Goal: Task Accomplishment & Management: Complete application form

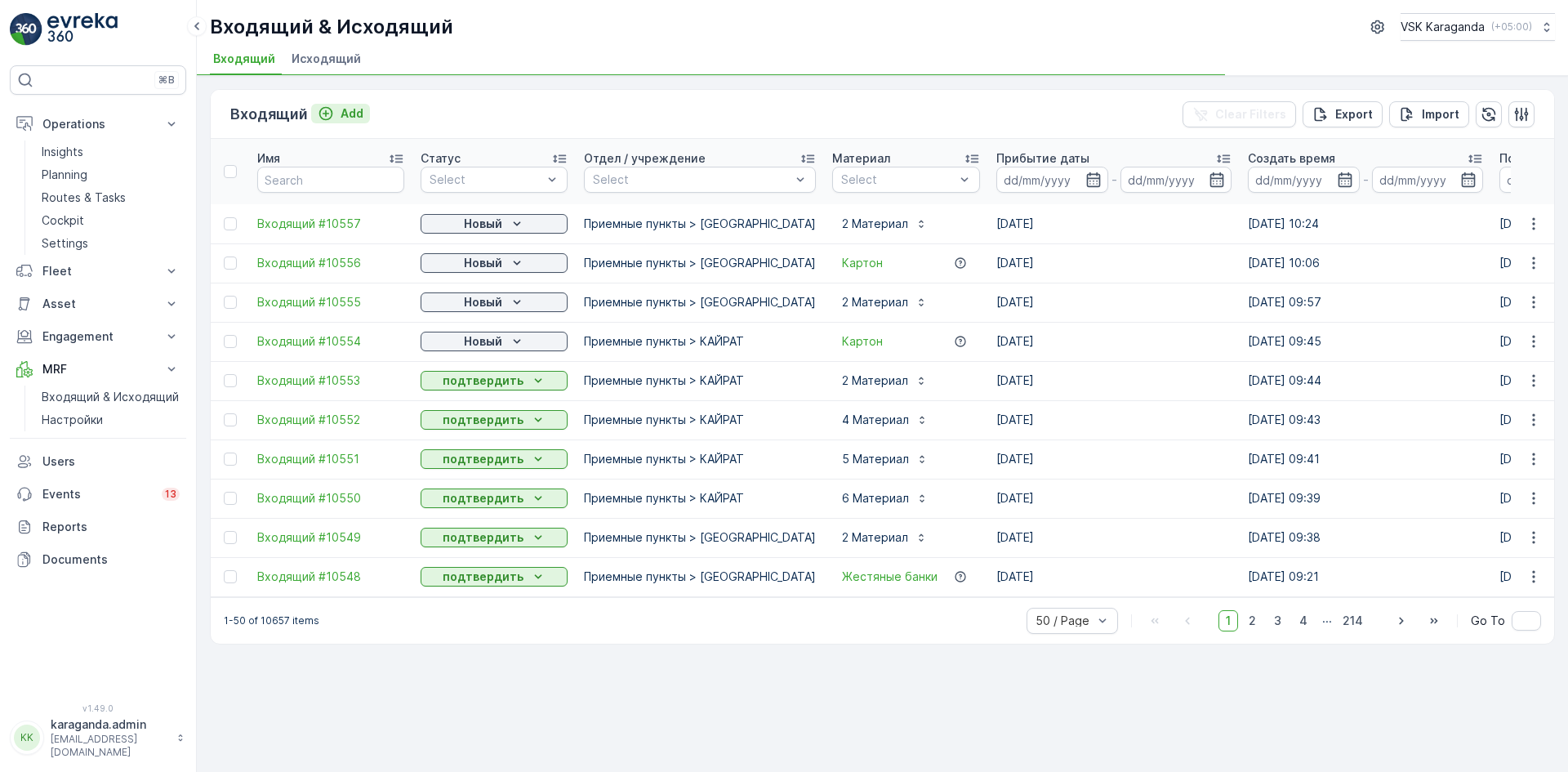
click at [356, 112] on p "Add" at bounding box center [351, 113] width 23 height 16
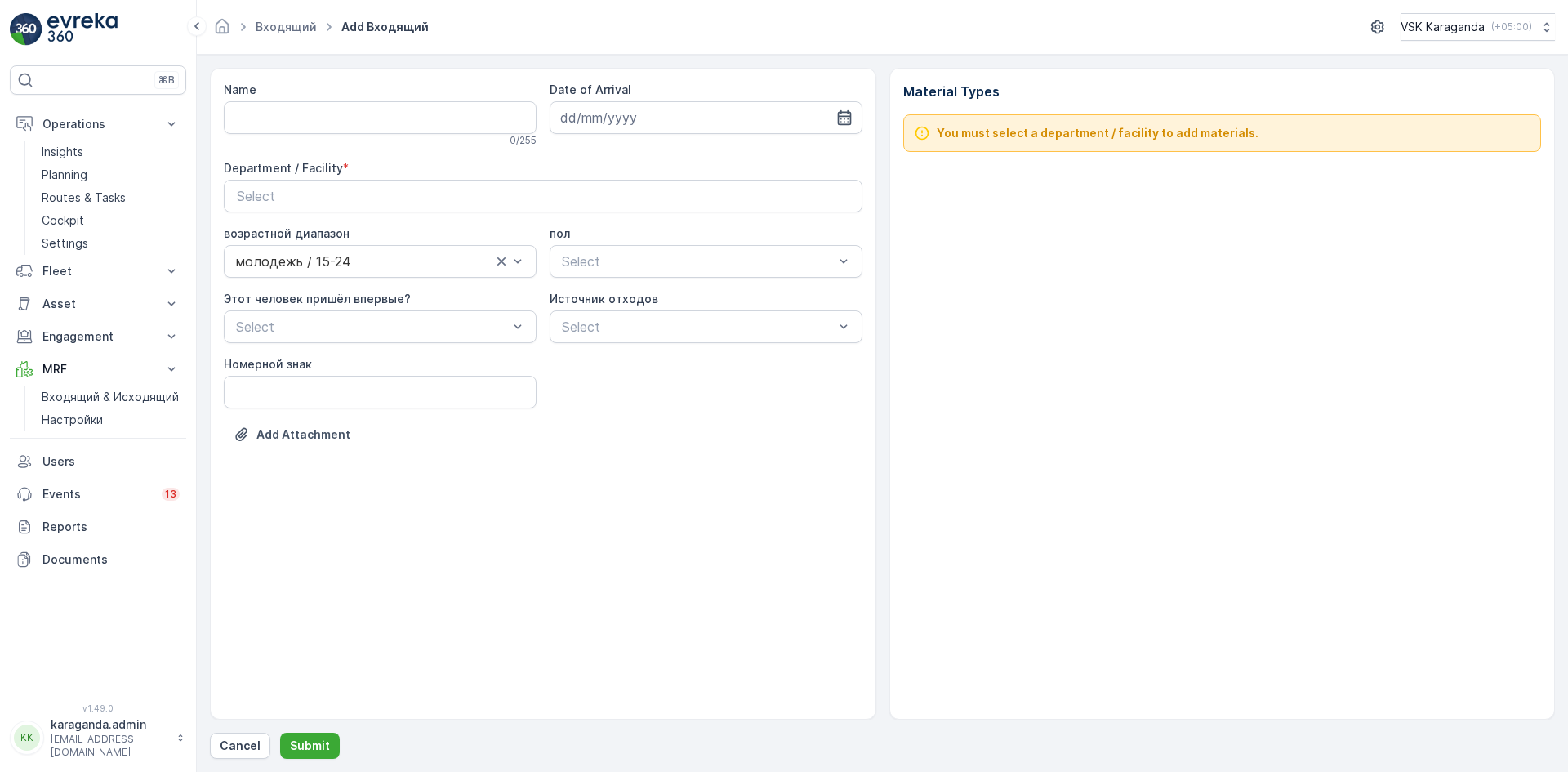
click at [347, 97] on div "Name" at bounding box center [380, 90] width 313 height 16
click at [340, 106] on input "Name" at bounding box center [380, 117] width 313 height 32
type input "от [DATE]"
click at [840, 121] on icon "button" at bounding box center [844, 117] width 16 height 16
click at [762, 349] on div "30" at bounding box center [754, 352] width 26 height 27
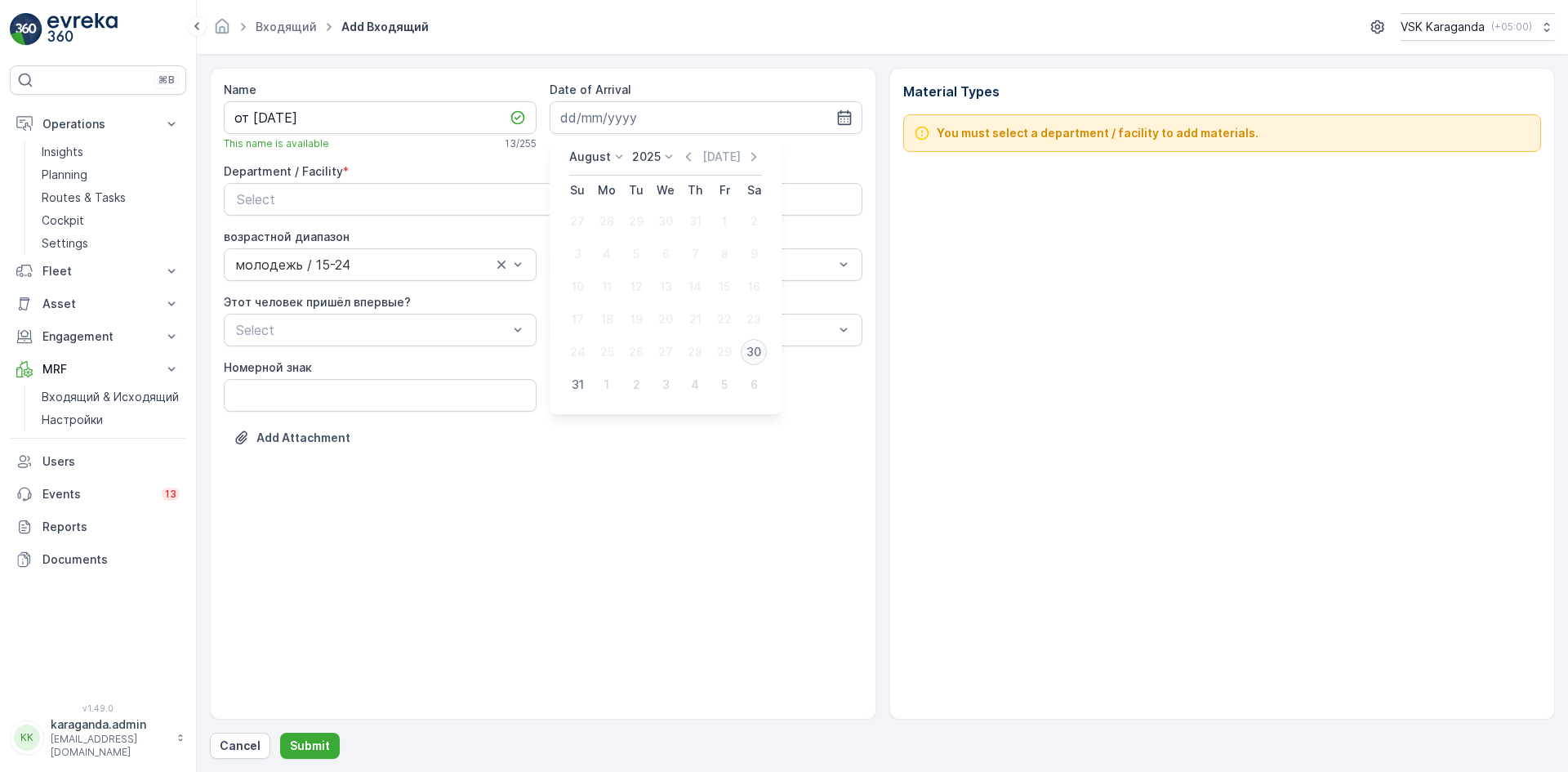
type input "[DATE]"
click at [467, 192] on div "Select" at bounding box center [543, 199] width 613 height 20
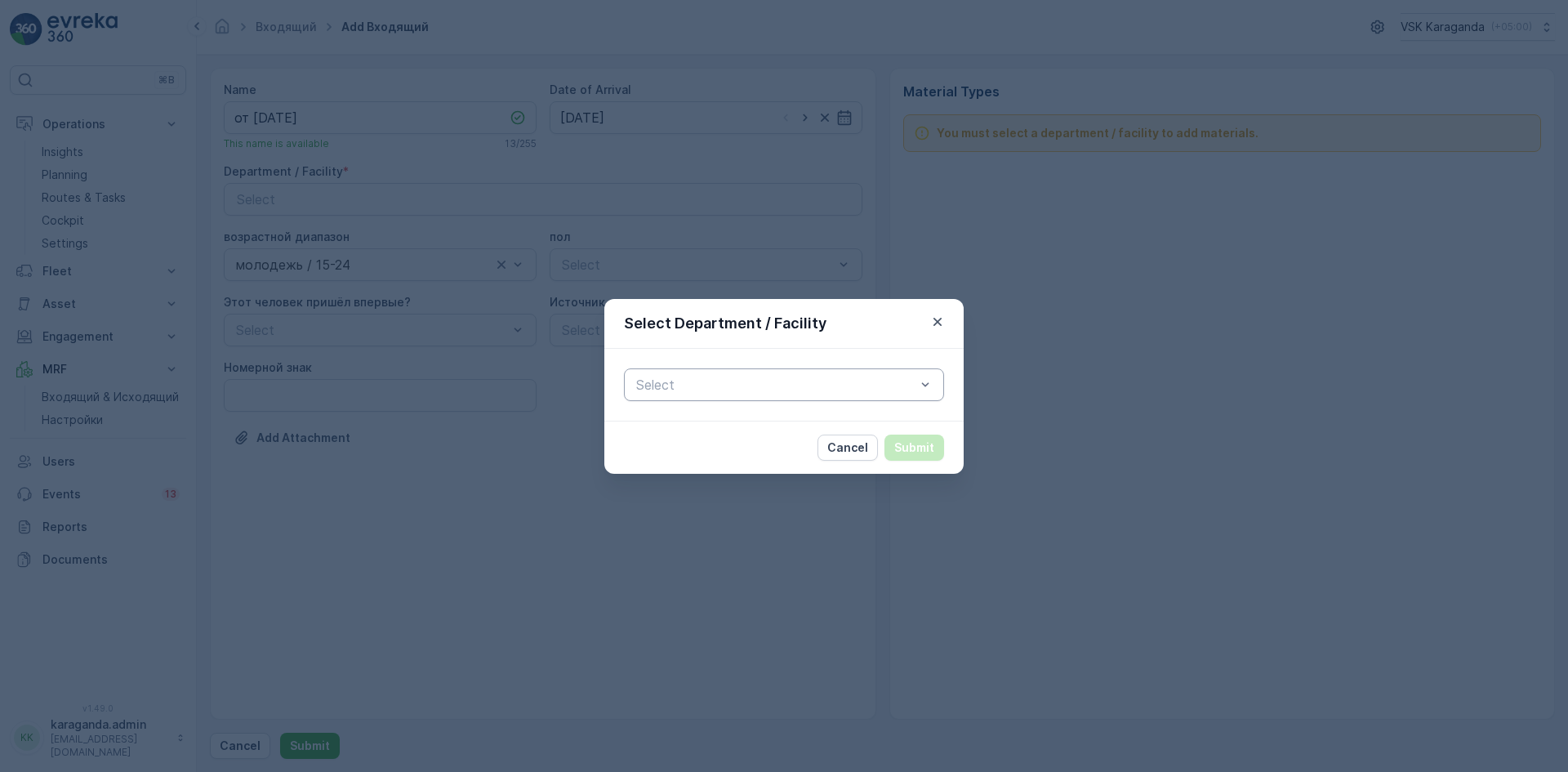
click at [665, 380] on div at bounding box center [776, 384] width 283 height 15
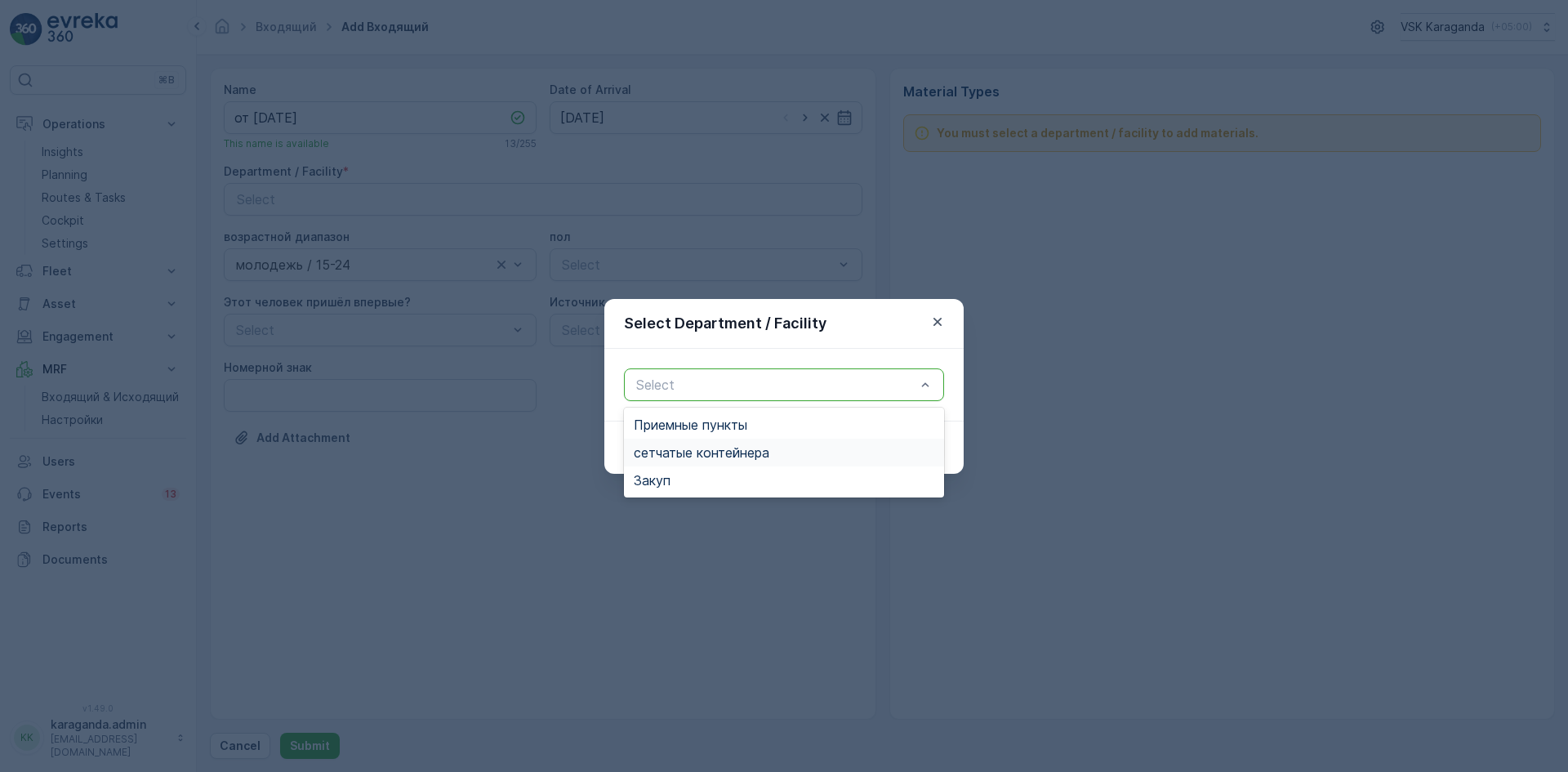
click at [677, 452] on span "сетчатыe контейнера" at bounding box center [702, 452] width 136 height 15
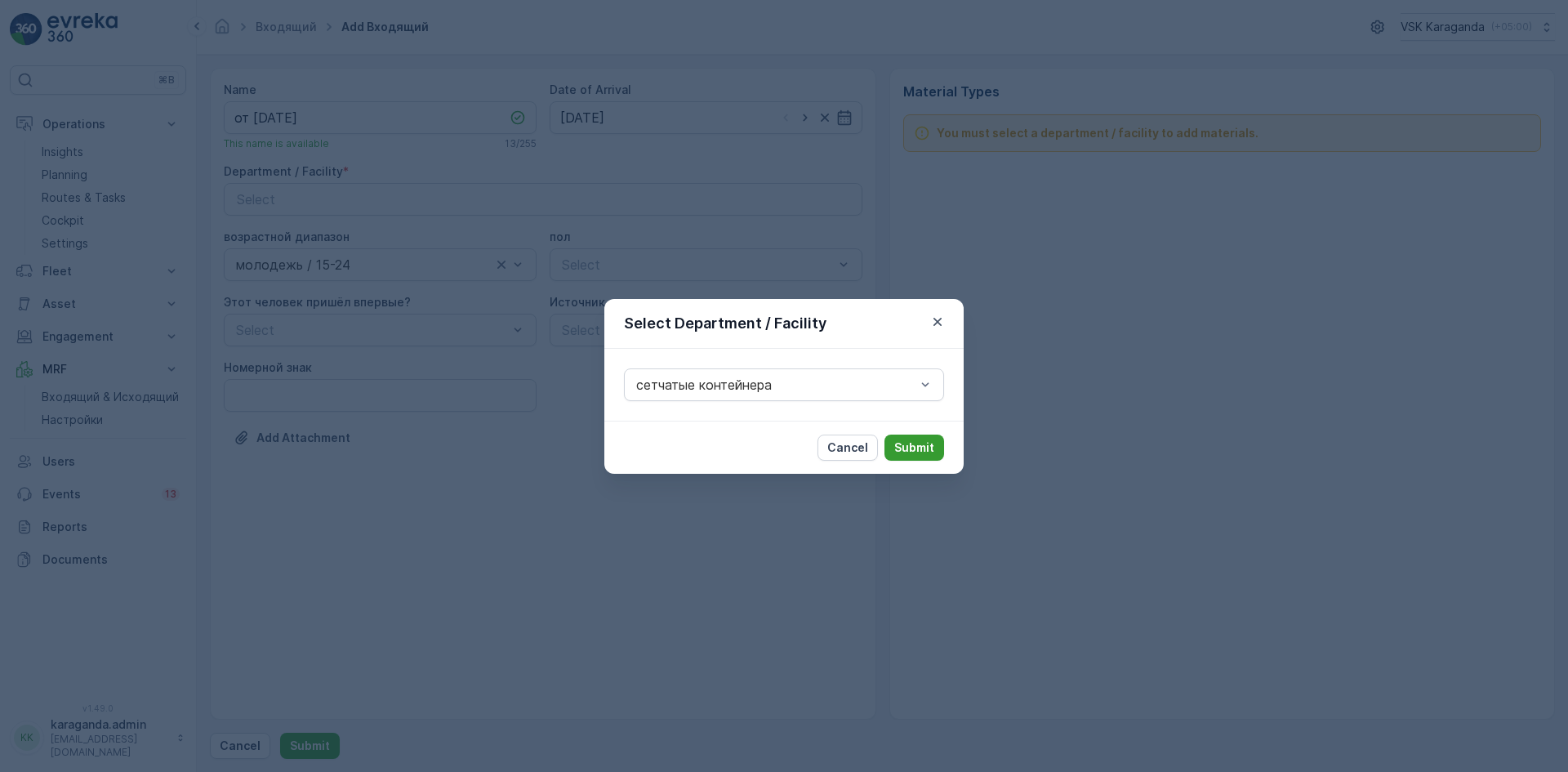
drag, startPoint x: 901, startPoint y: 442, endPoint x: 849, endPoint y: 439, distance: 52.1
click at [901, 444] on p "Submit" at bounding box center [913, 447] width 40 height 16
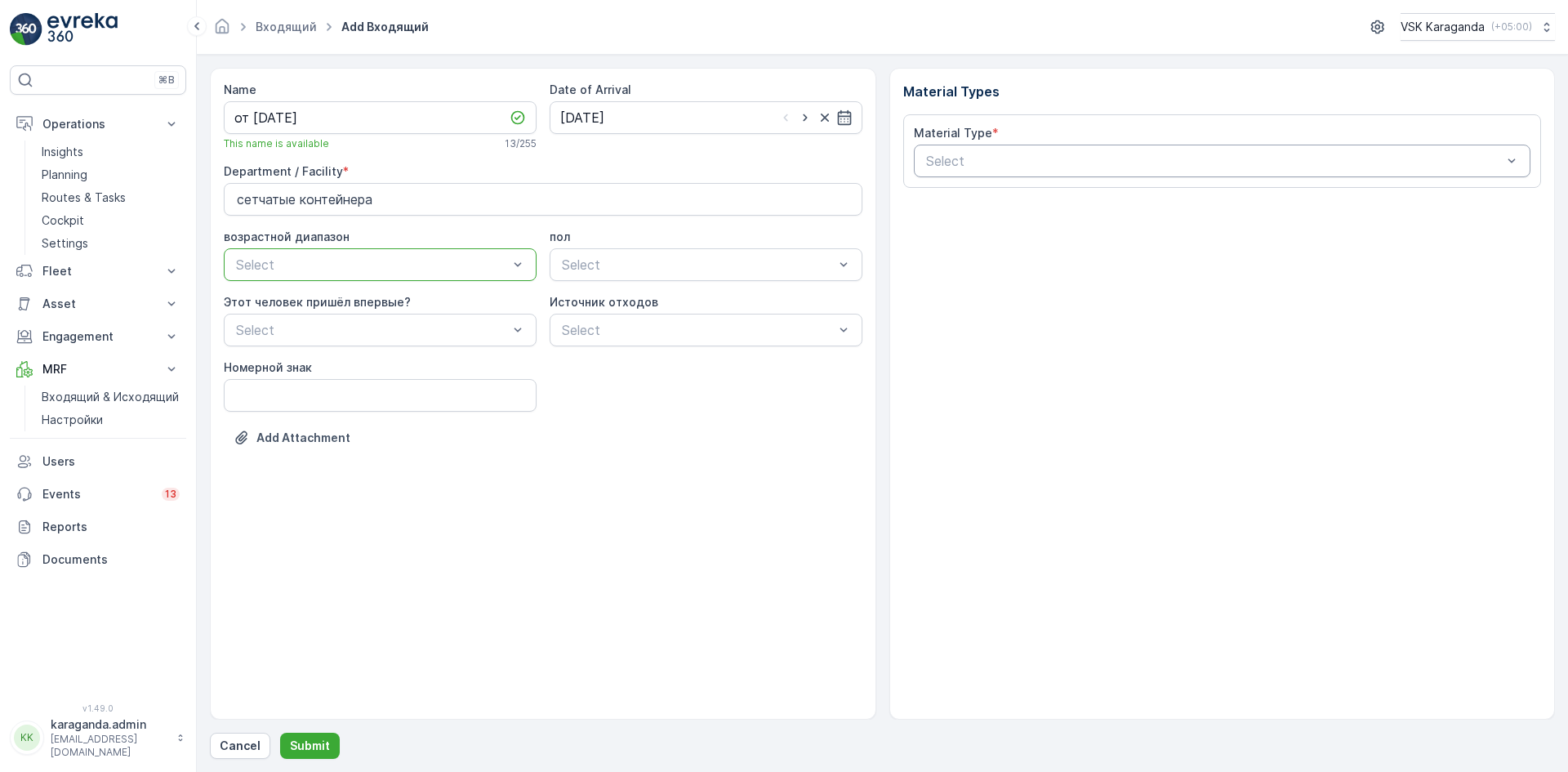
click at [962, 166] on div at bounding box center [1214, 161] width 579 height 15
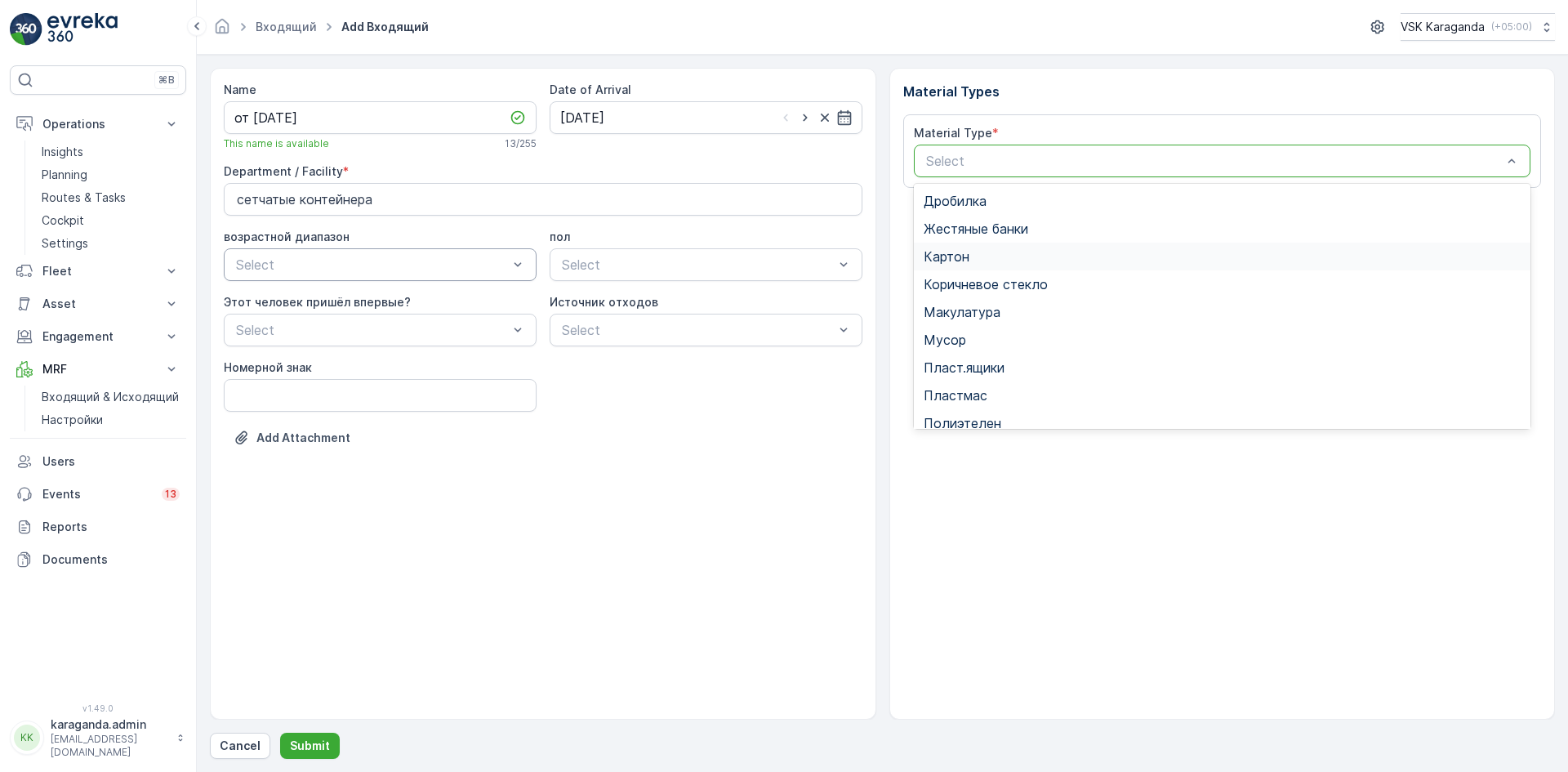
click at [946, 256] on span "Картон" at bounding box center [947, 256] width 46 height 15
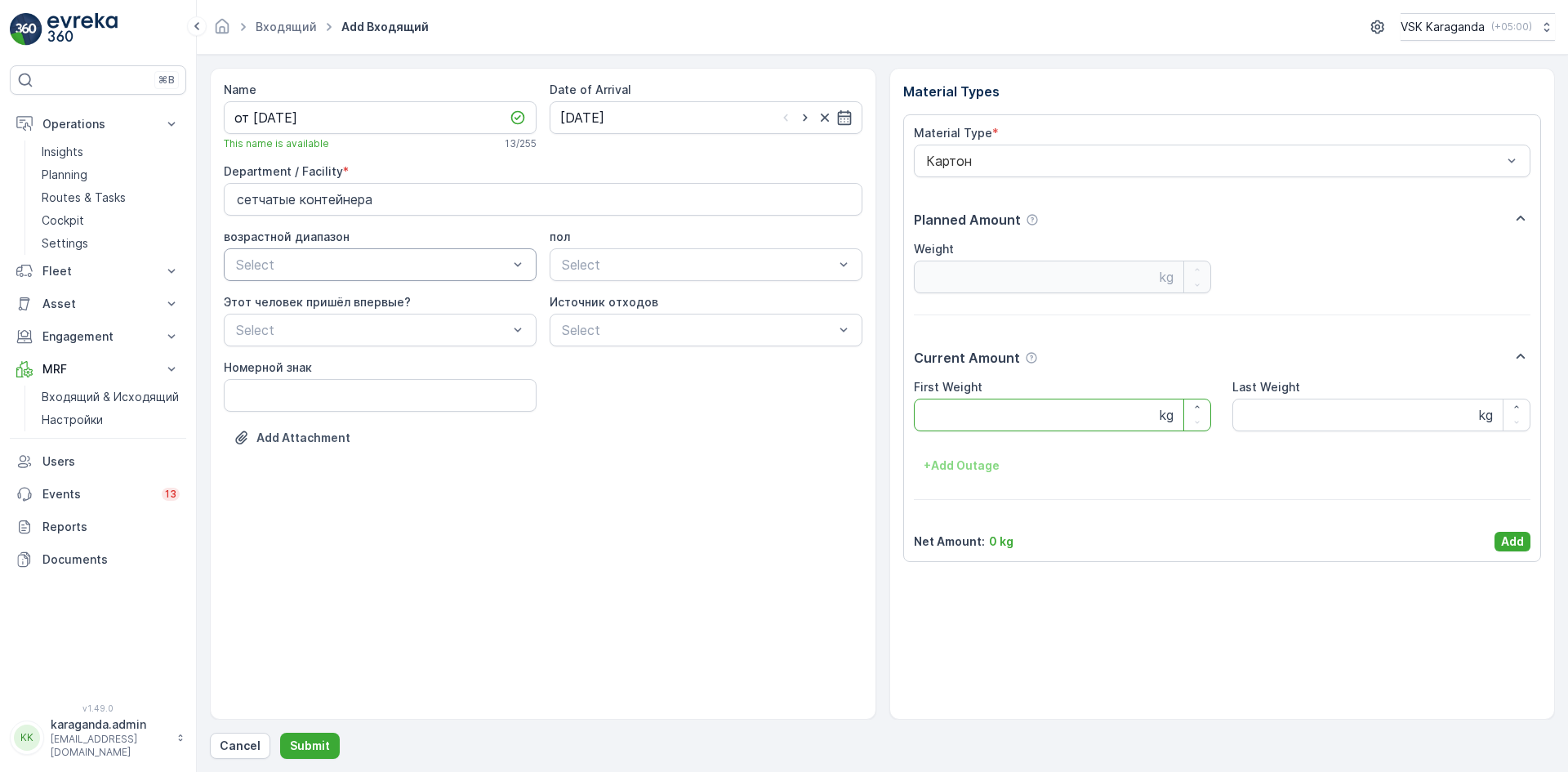
click at [958, 412] on Weight "First Weight" at bounding box center [1062, 415] width 298 height 32
type Weight "3752"
click at [1512, 542] on p "Add" at bounding box center [1512, 541] width 23 height 16
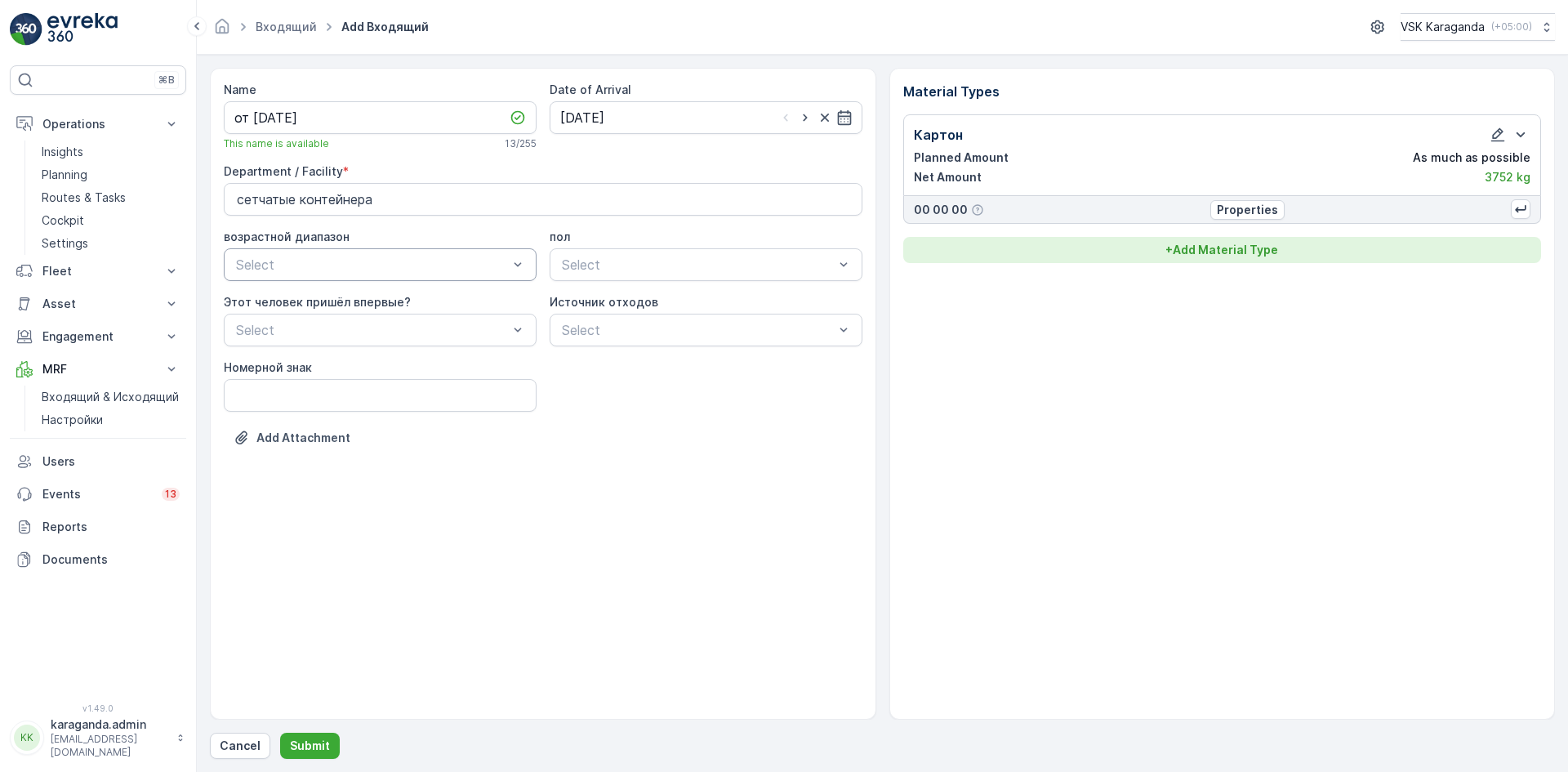
click at [1233, 256] on p "+ Add Material Type" at bounding box center [1222, 250] width 113 height 16
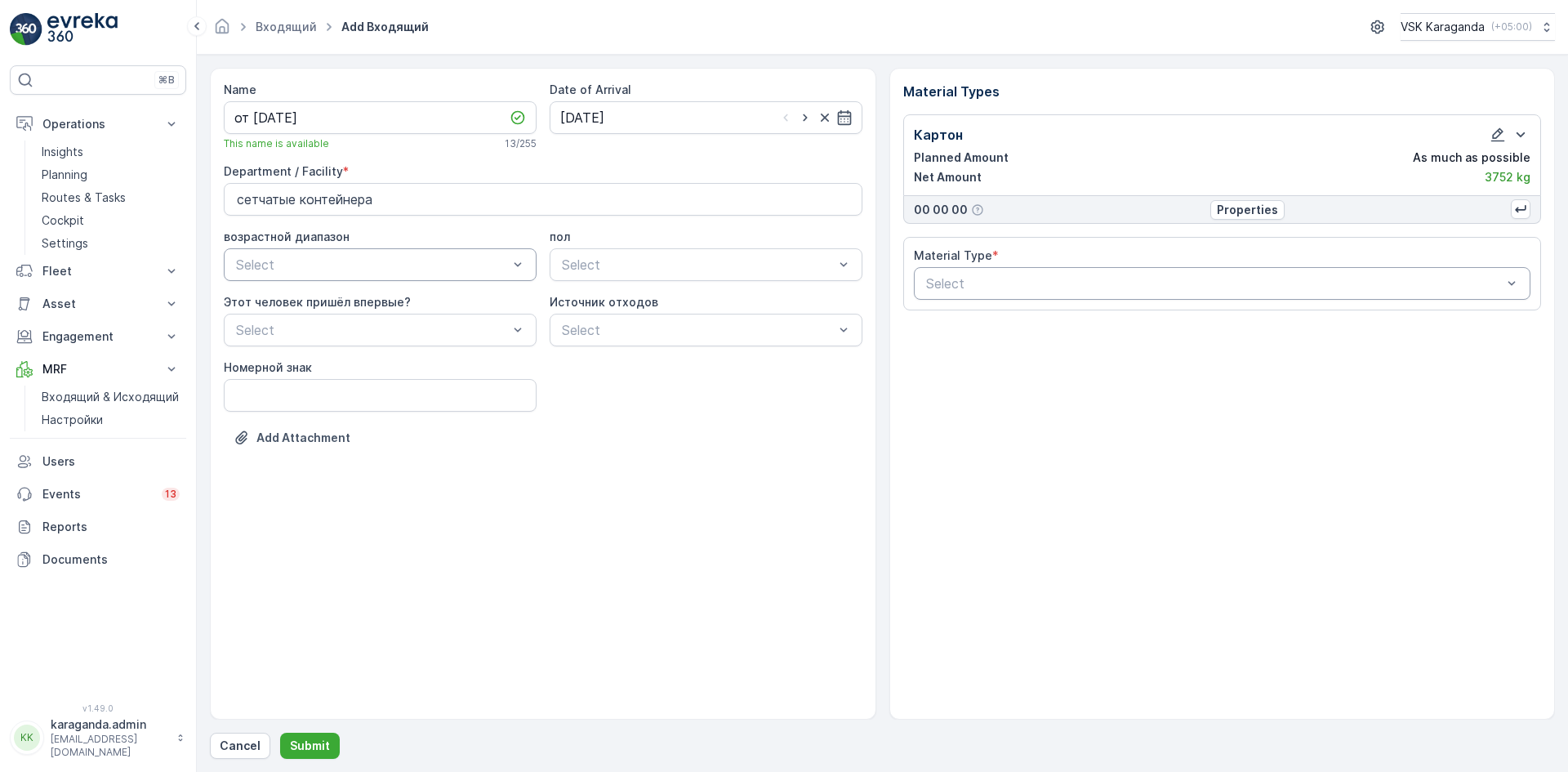
click at [1082, 276] on div at bounding box center [1214, 283] width 579 height 15
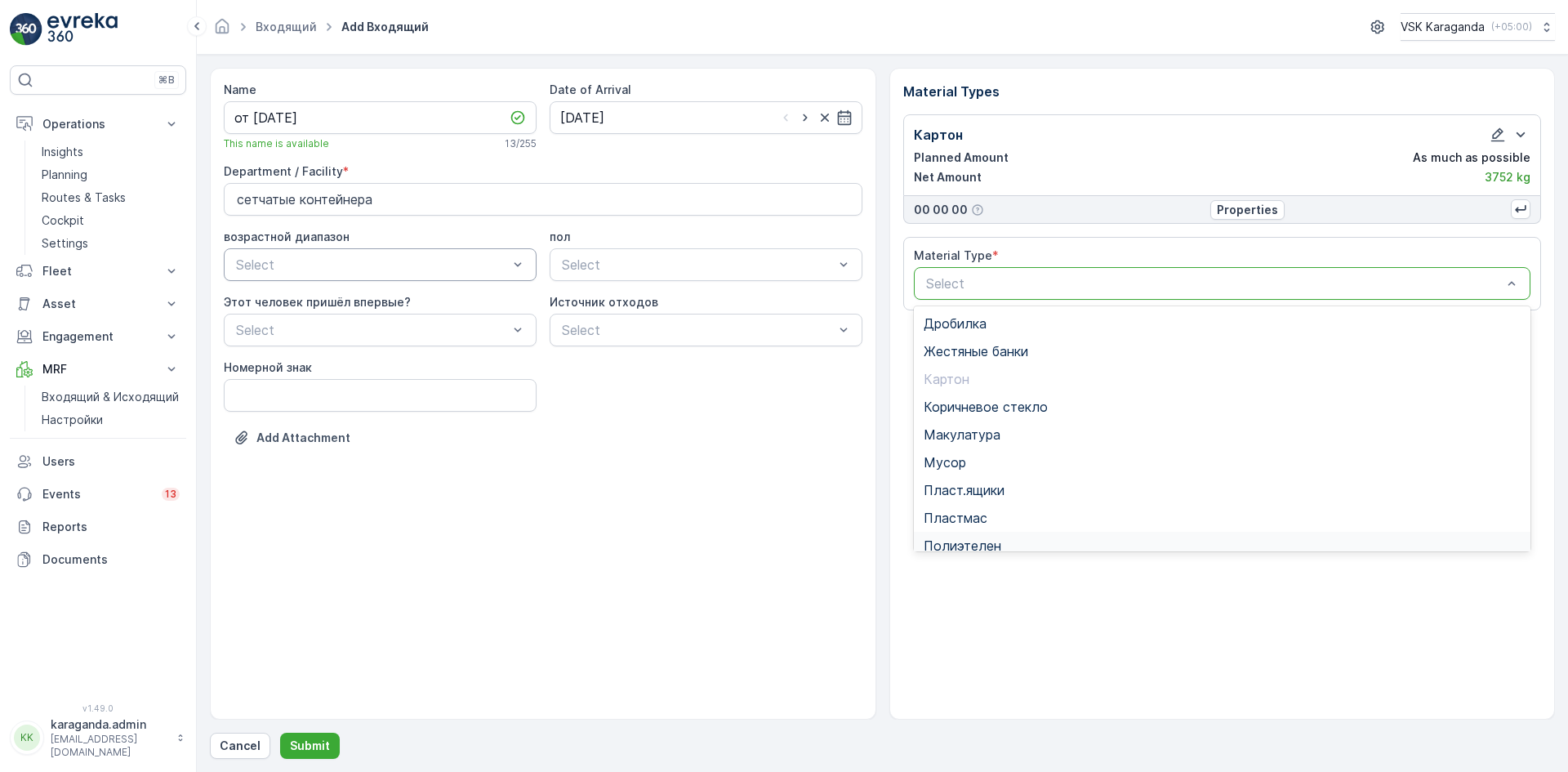
click at [943, 539] on span "Полиэтелен" at bounding box center [962, 545] width 78 height 15
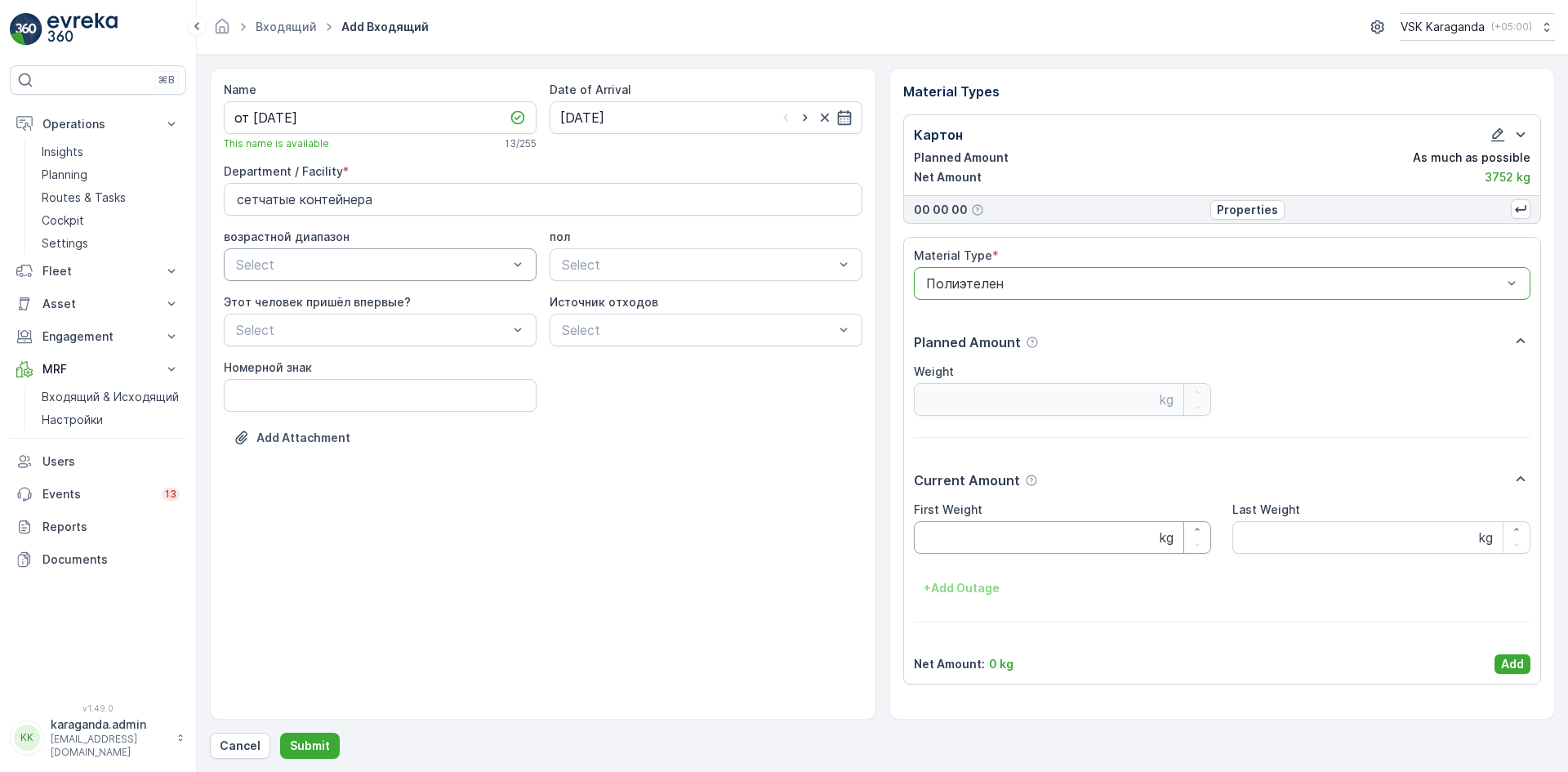
click at [931, 530] on Weight "First Weight" at bounding box center [1062, 538] width 298 height 32
type Weight "426"
click at [1497, 668] on button "Add" at bounding box center [1512, 663] width 36 height 20
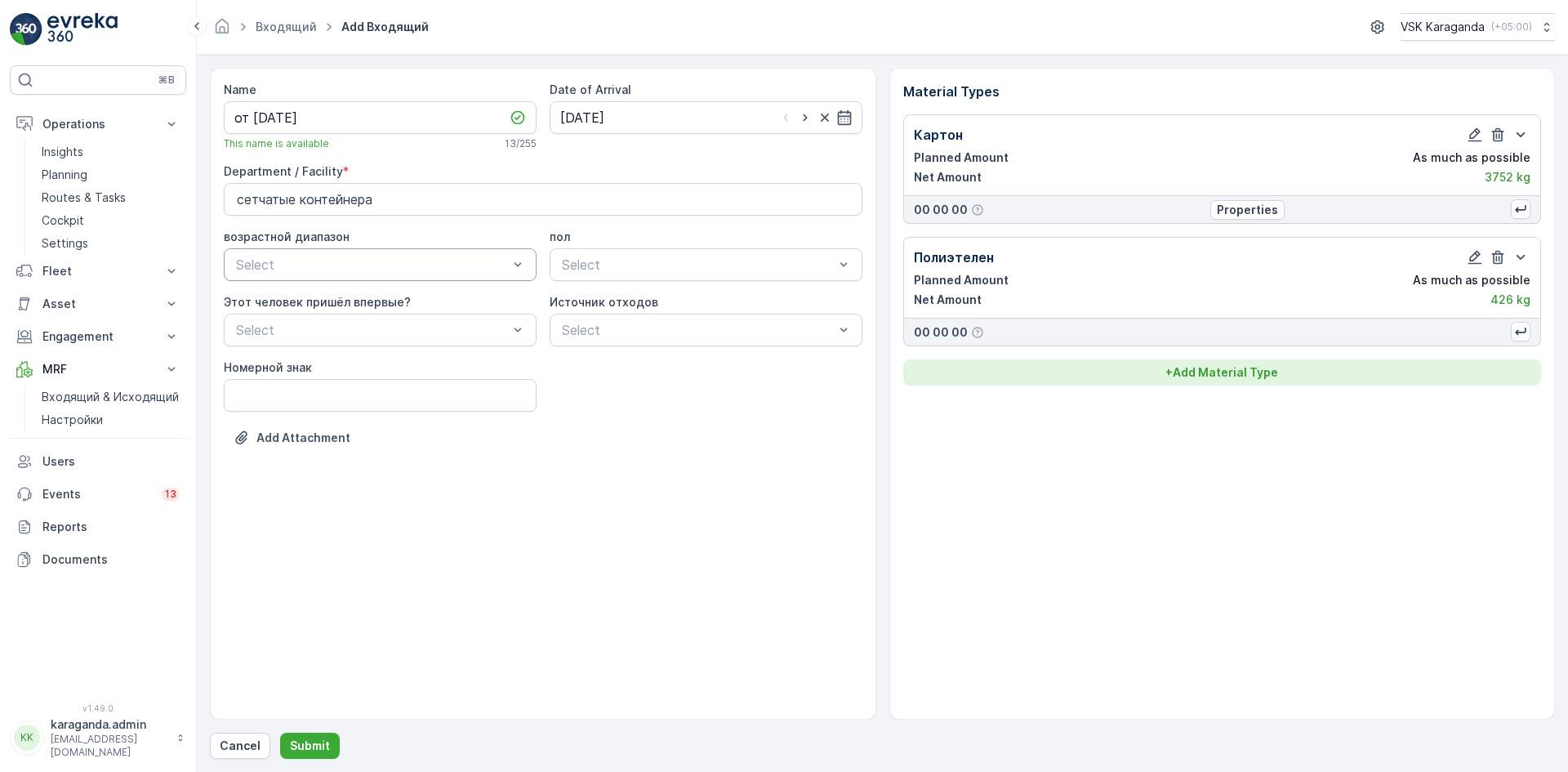
click at [1181, 374] on p "+ Add Material Type" at bounding box center [1222, 372] width 113 height 16
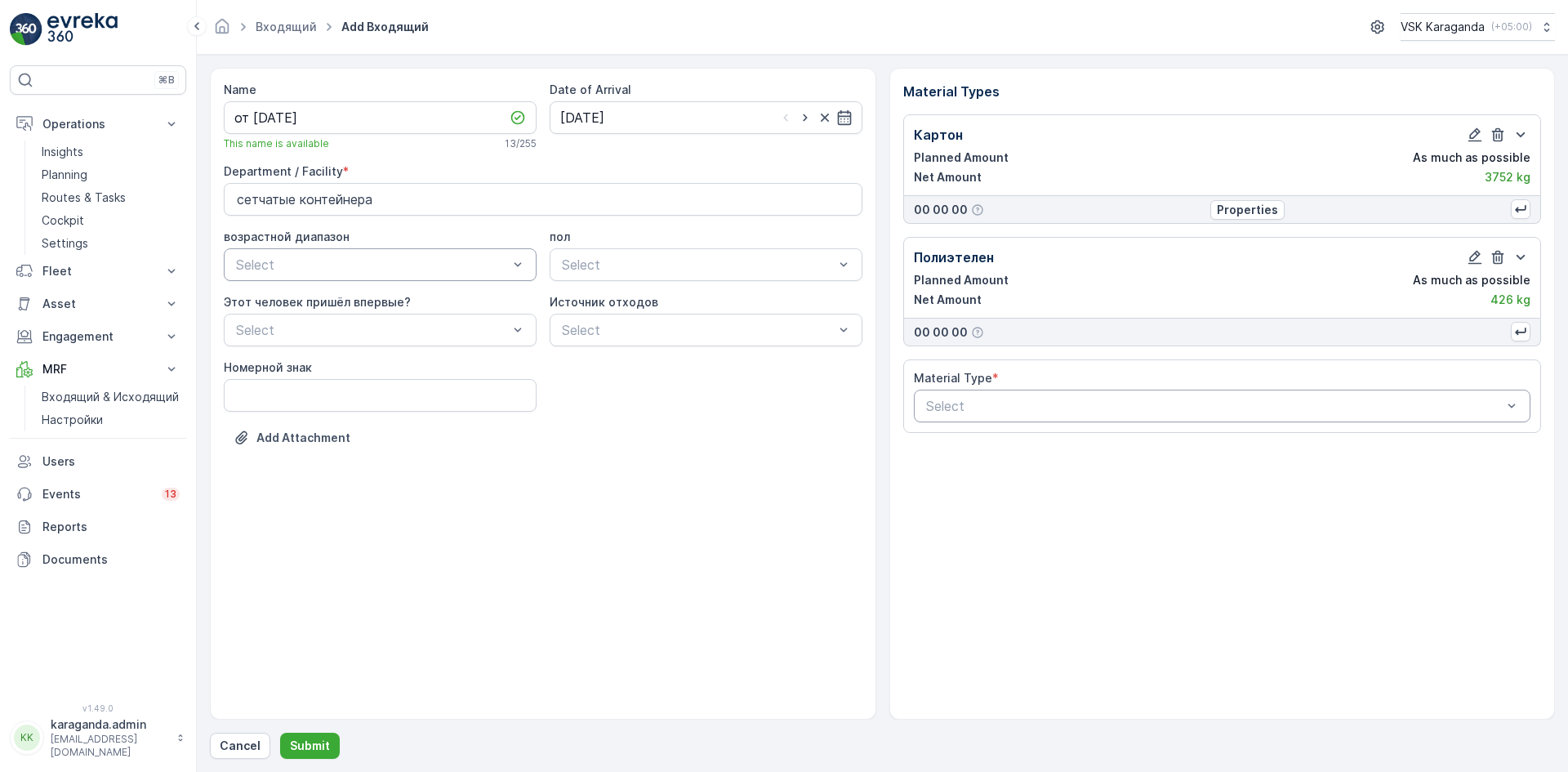
drag, startPoint x: 1057, startPoint y: 410, endPoint x: 1040, endPoint y: 412, distance: 17.1
click at [1056, 411] on div at bounding box center [1214, 405] width 579 height 15
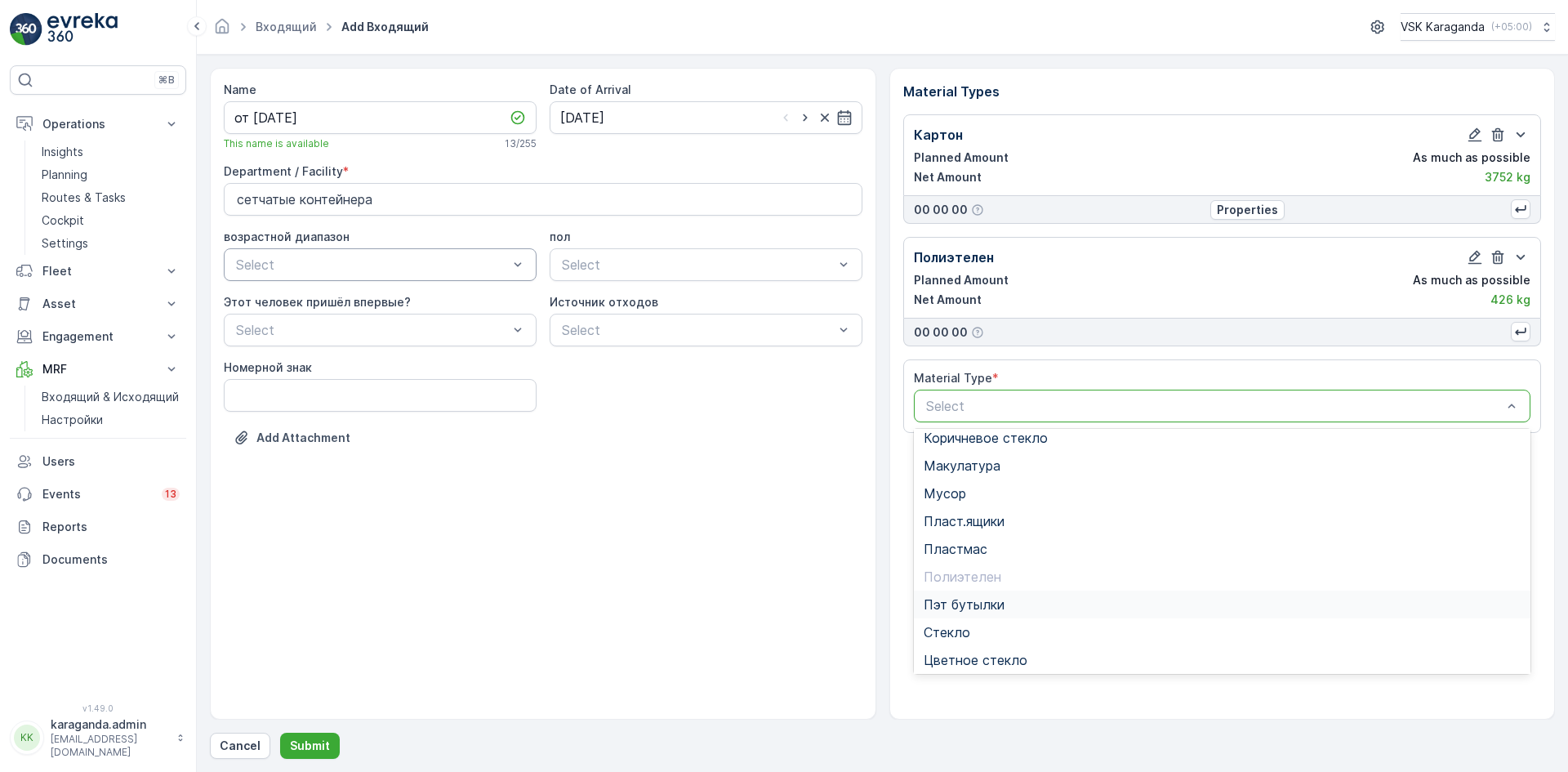
scroll to position [95, 0]
click at [978, 608] on span "Пэт бутылки" at bounding box center [964, 601] width 81 height 15
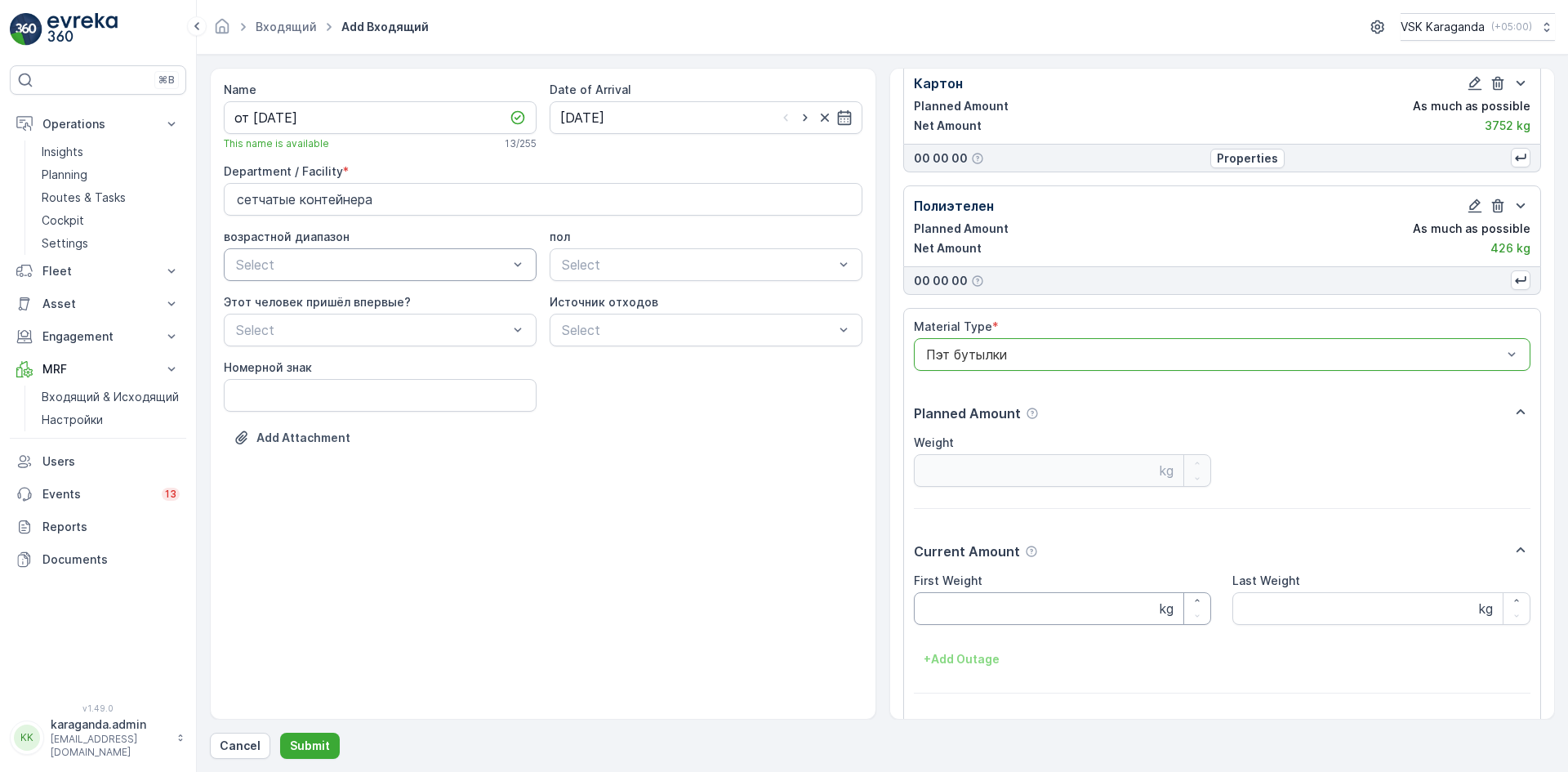
scroll to position [101, 0]
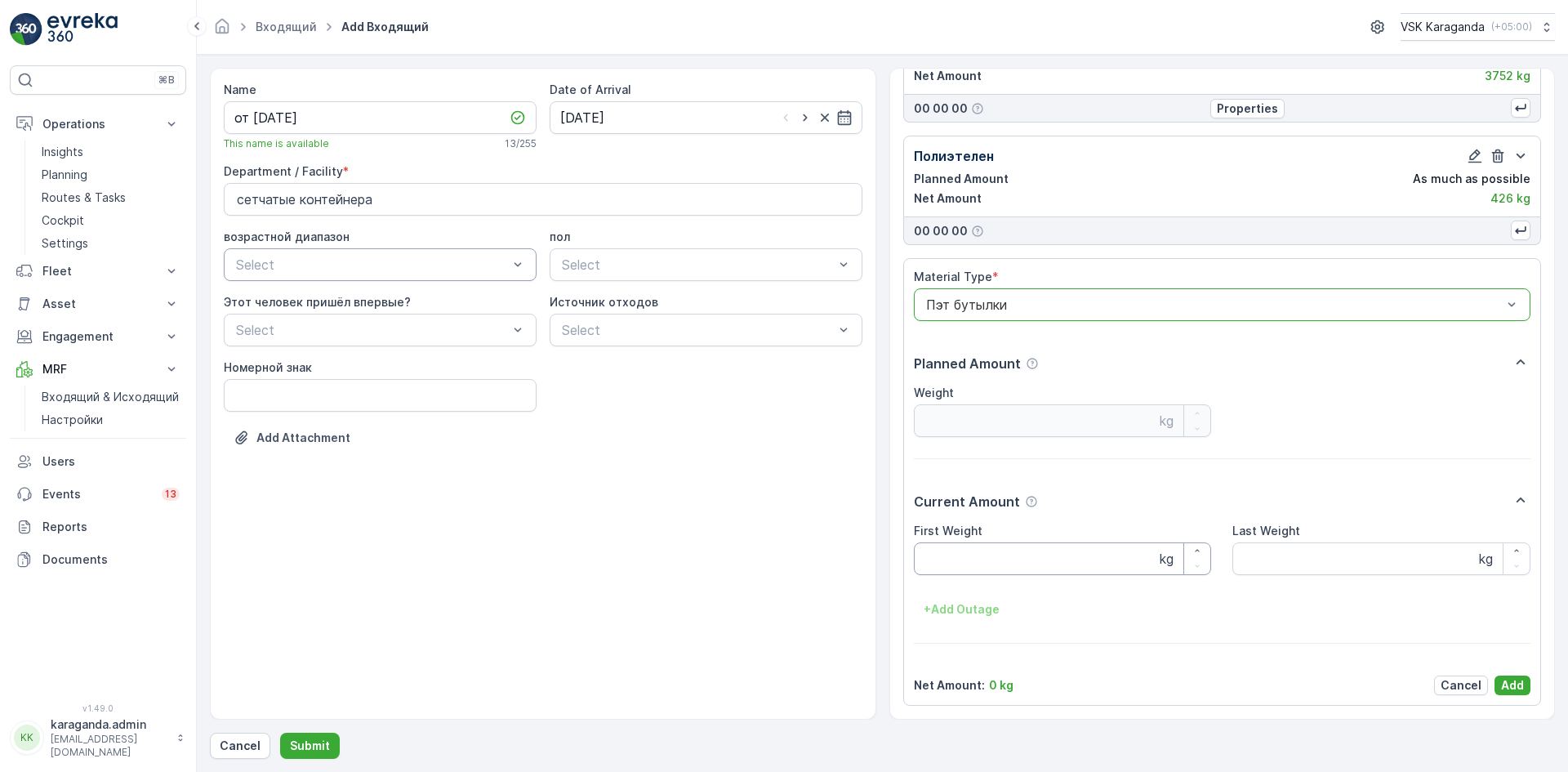
click at [984, 553] on Weight "First Weight" at bounding box center [1062, 559] width 298 height 32
type Weight "577"
click at [1505, 683] on p "Add" at bounding box center [1512, 685] width 23 height 16
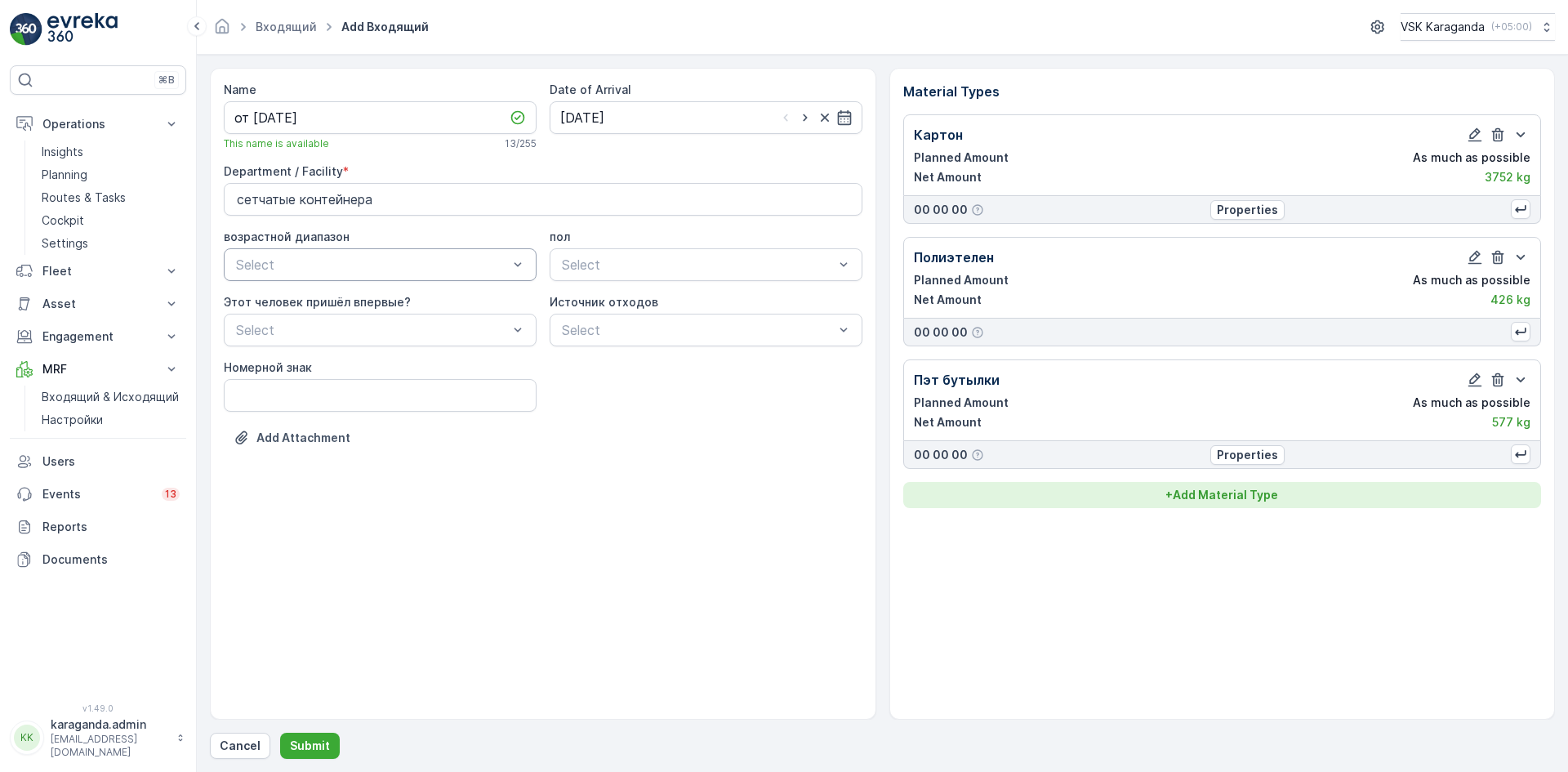
click at [1228, 498] on p "+ Add Material Type" at bounding box center [1222, 495] width 113 height 16
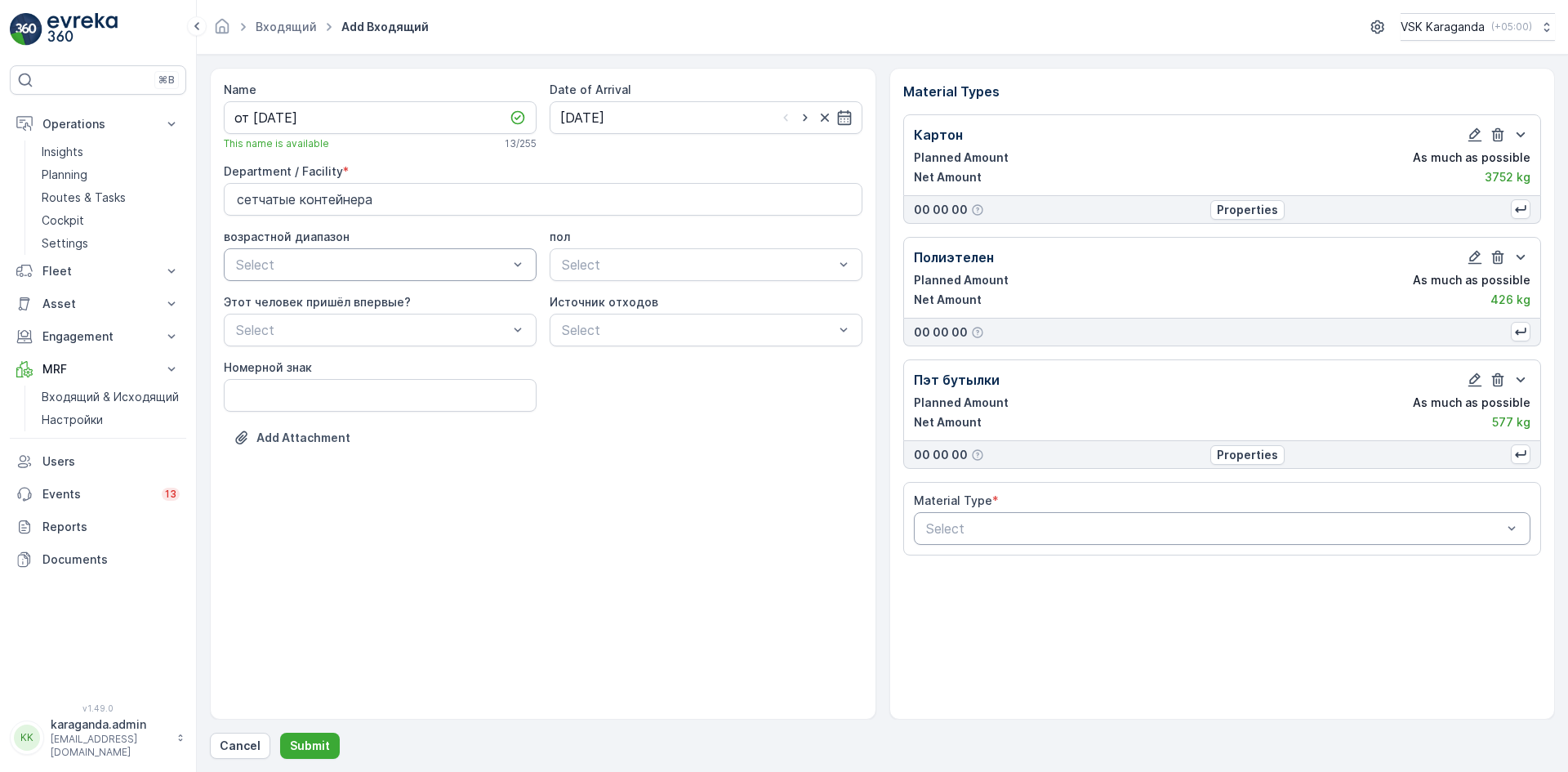
click at [1040, 527] on div at bounding box center [1214, 528] width 579 height 15
click at [974, 601] on span "Жестяные банки" at bounding box center [976, 596] width 104 height 15
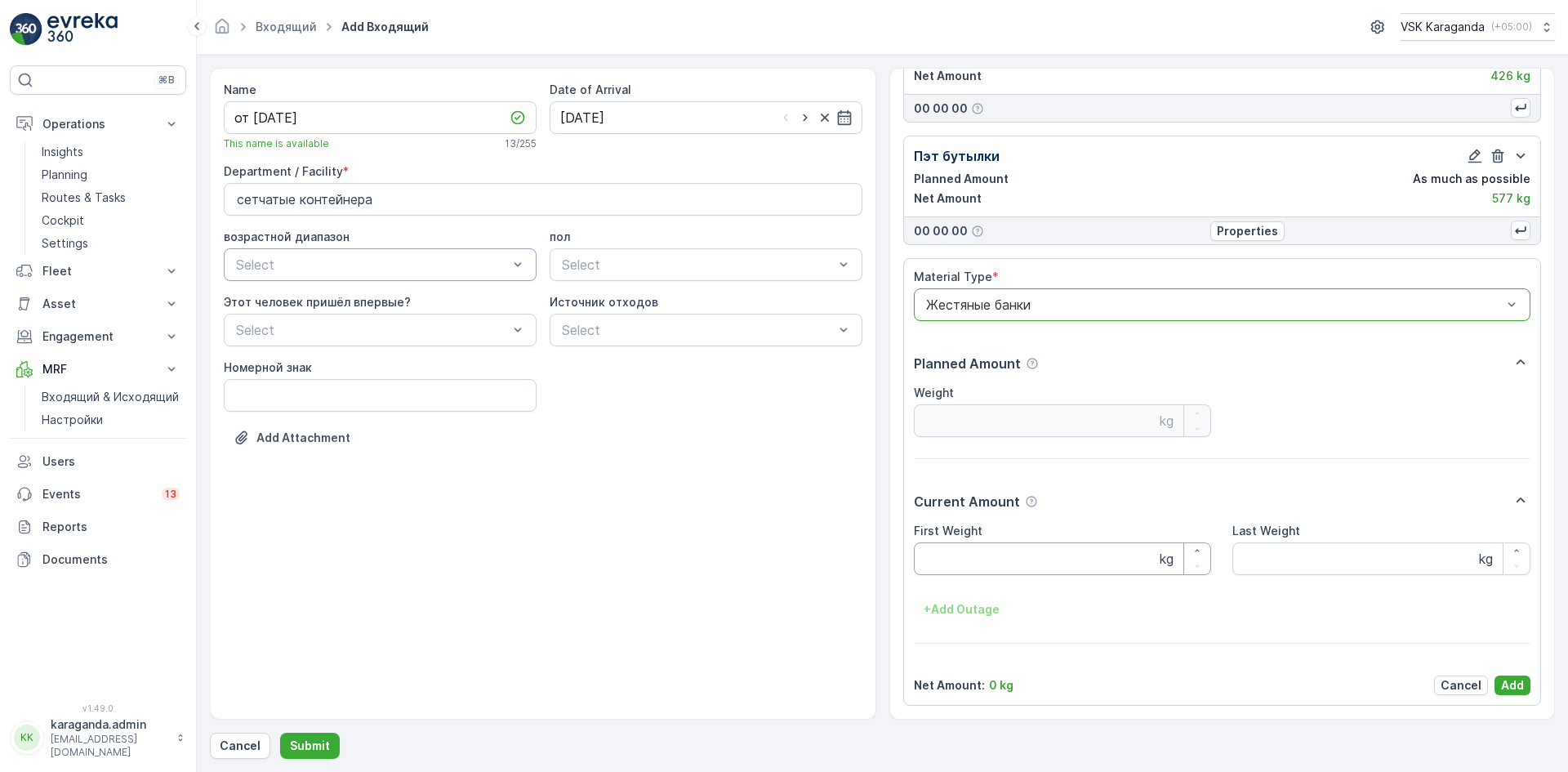
click at [951, 563] on Weight "First Weight" at bounding box center [1062, 559] width 298 height 32
type Weight "27.2"
click at [1511, 686] on p "Add" at bounding box center [1512, 685] width 23 height 16
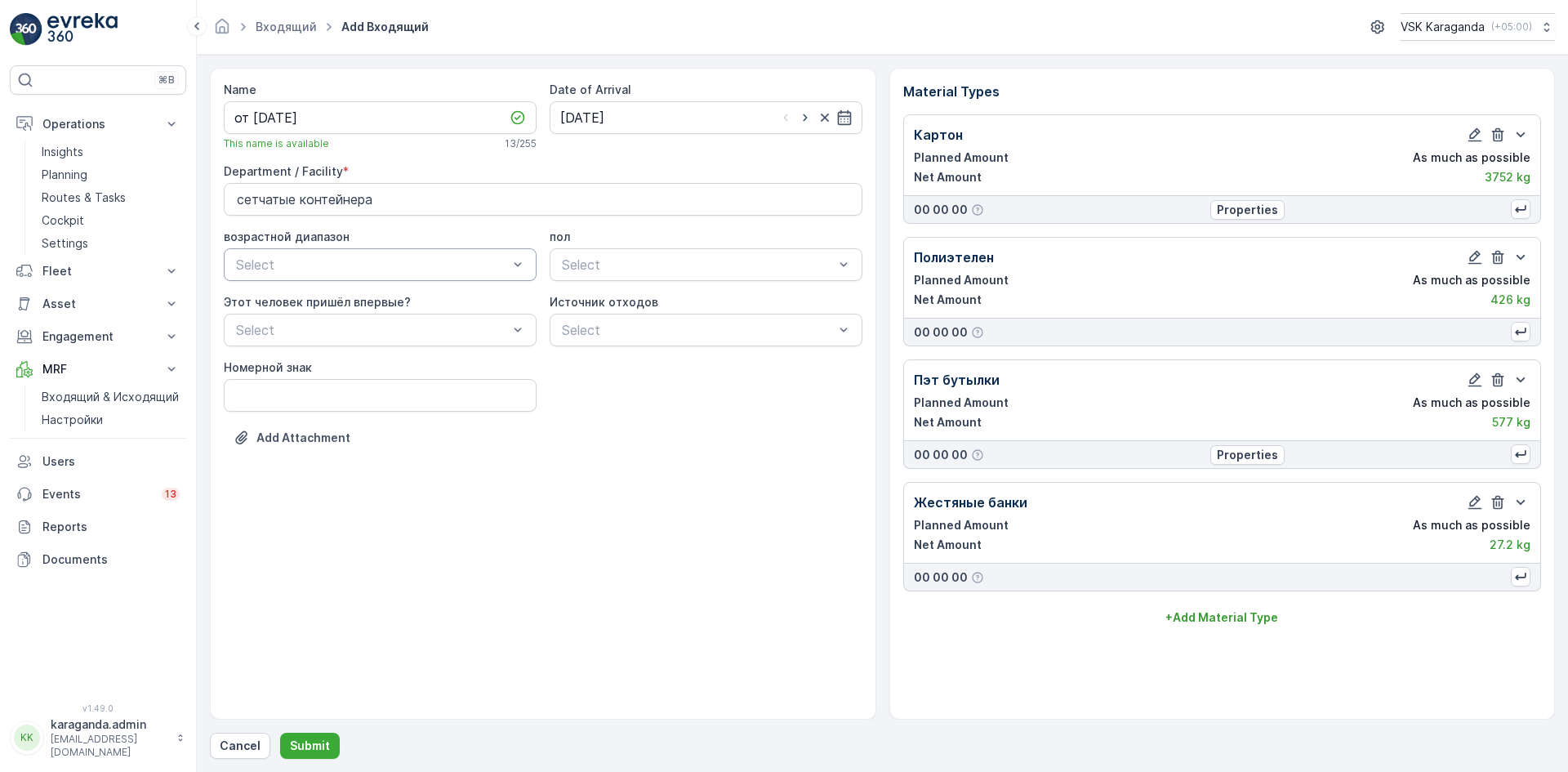
scroll to position [0, 0]
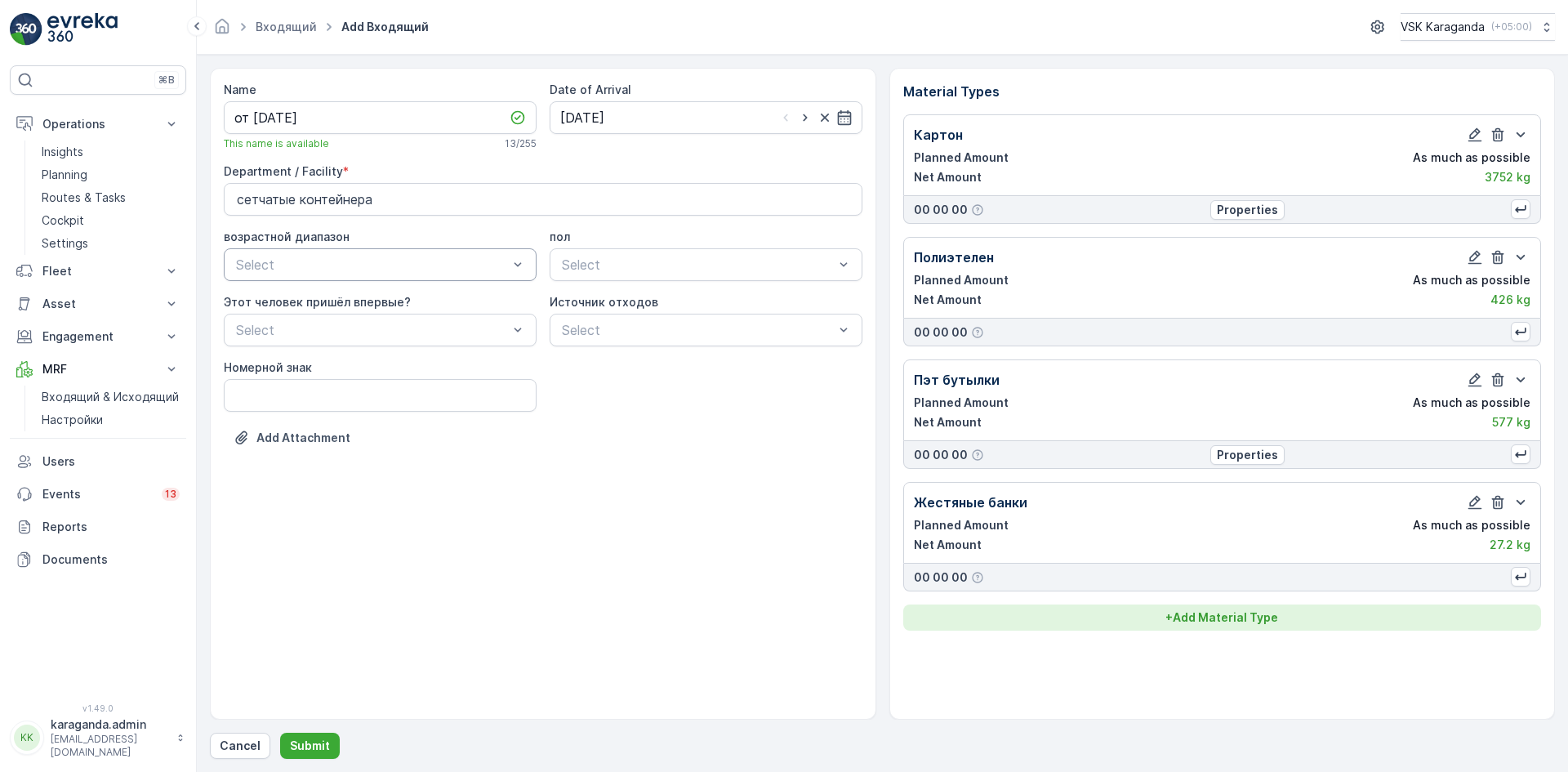
click at [1269, 617] on p "+ Add Material Type" at bounding box center [1222, 617] width 113 height 16
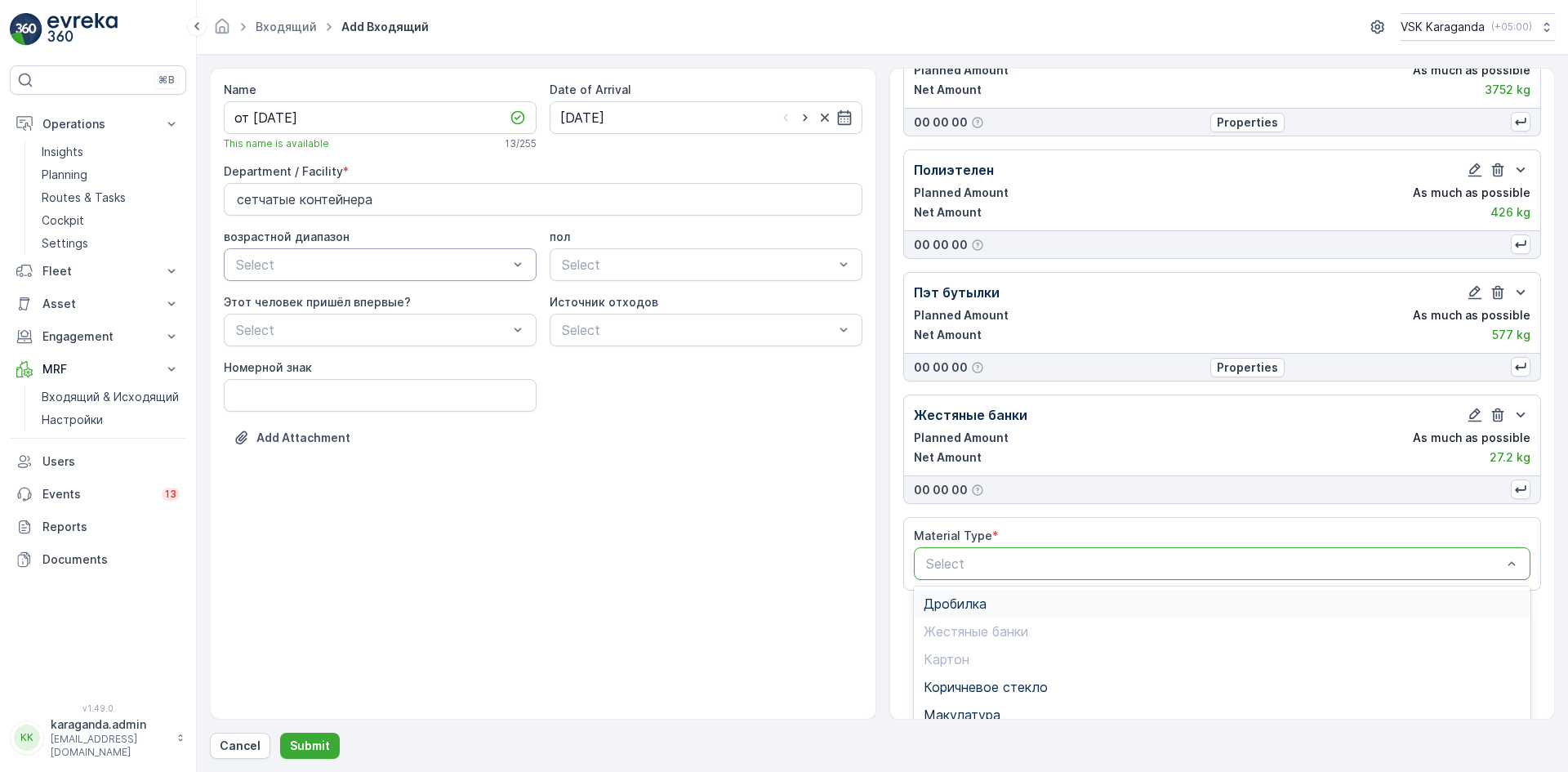
scroll to position [200, 0]
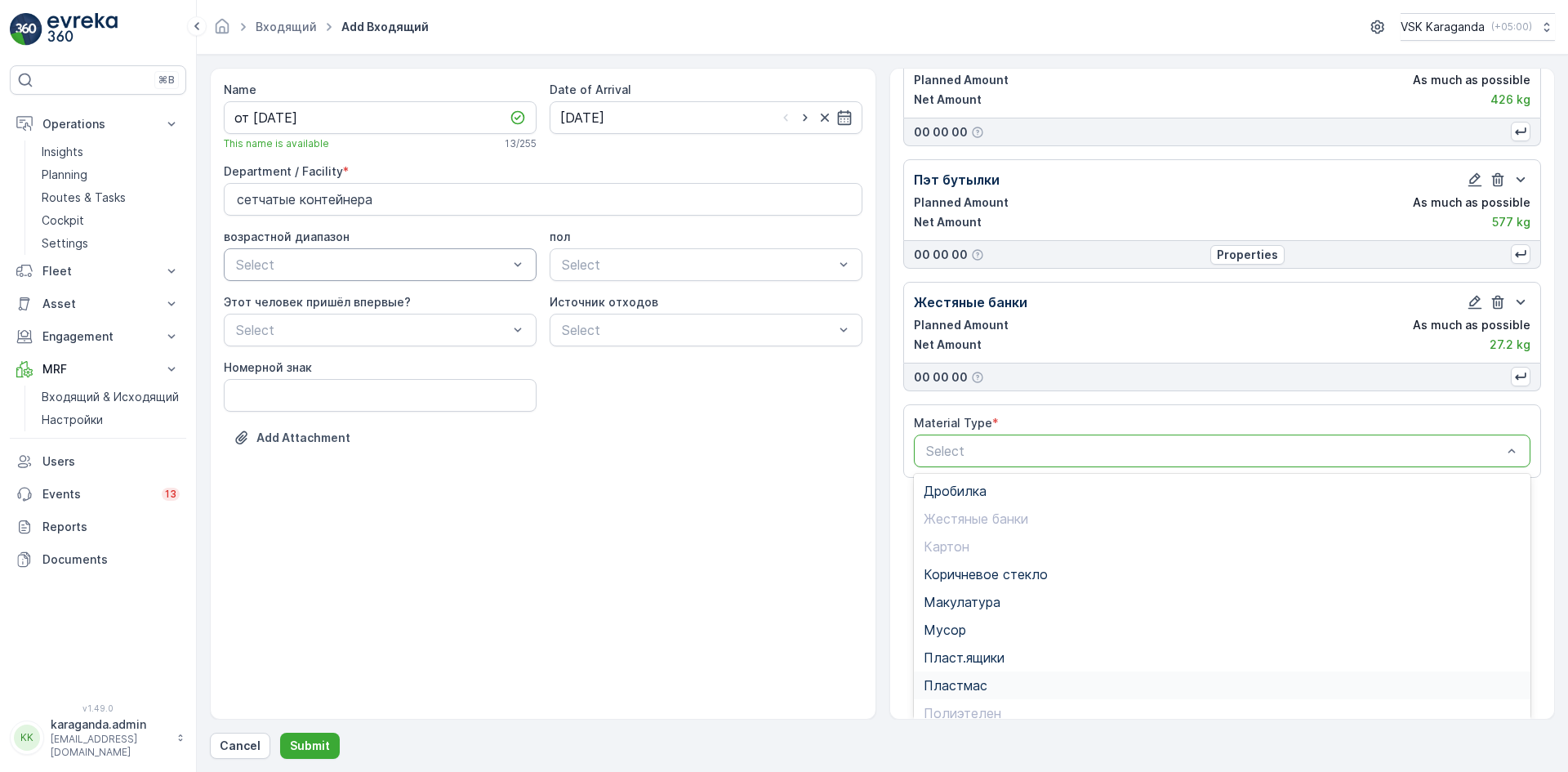
click at [966, 687] on span "Пластмас" at bounding box center [955, 685] width 64 height 15
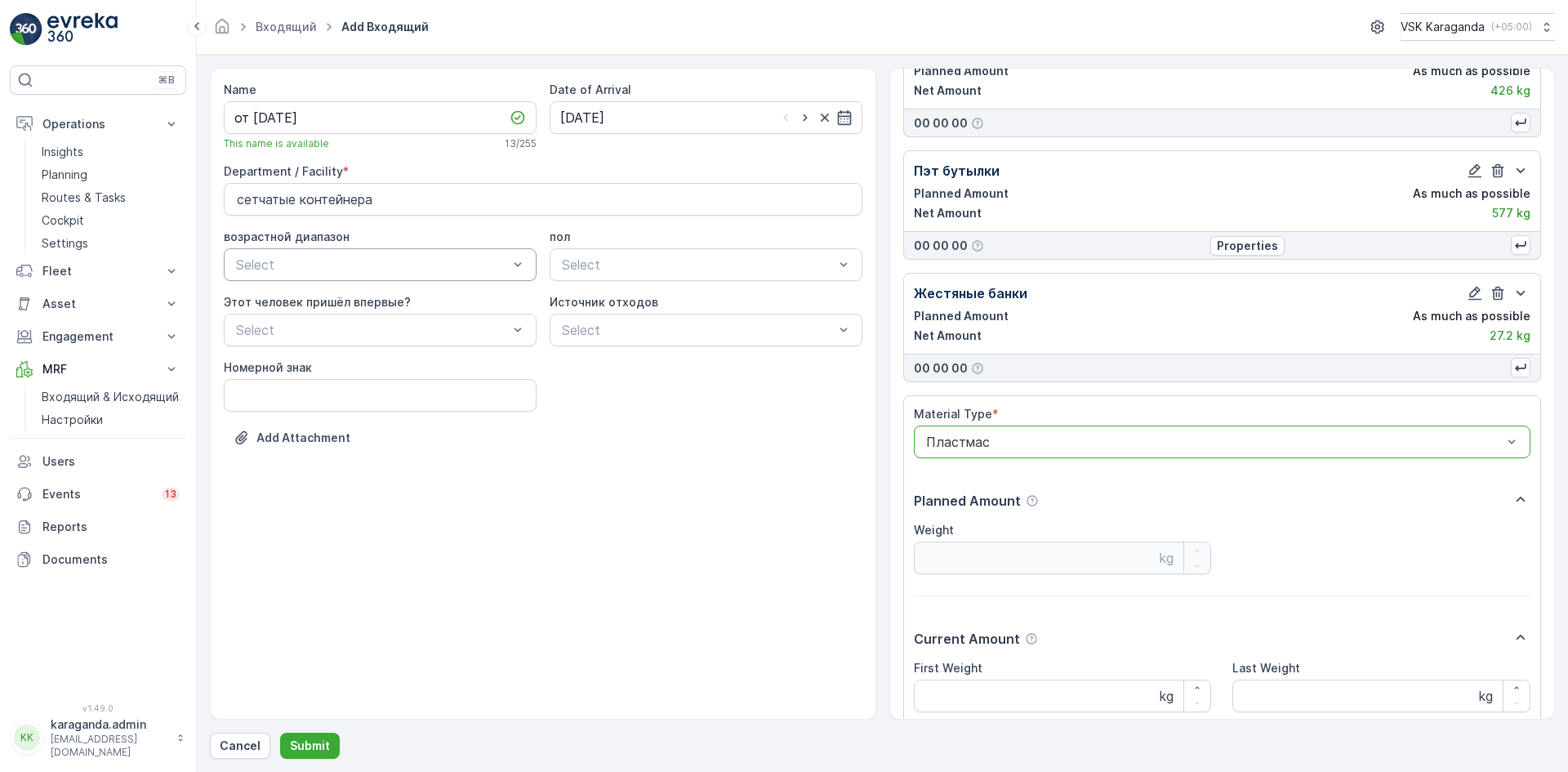
scroll to position [346, 0]
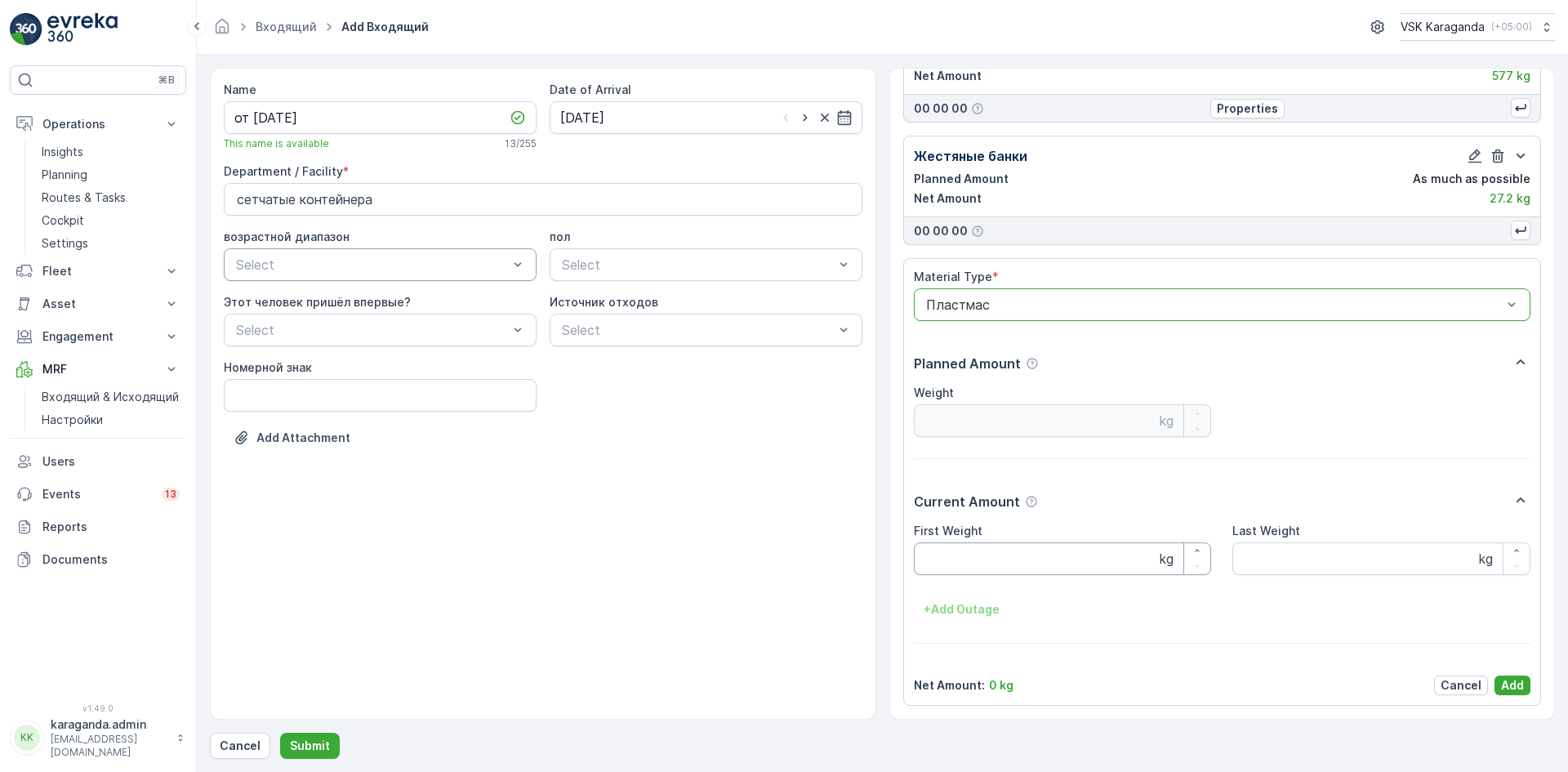
click at [983, 566] on Weight "First Weight" at bounding box center [1062, 559] width 298 height 32
type Weight "52.4"
click at [1500, 677] on p "Add" at bounding box center [1512, 685] width 23 height 16
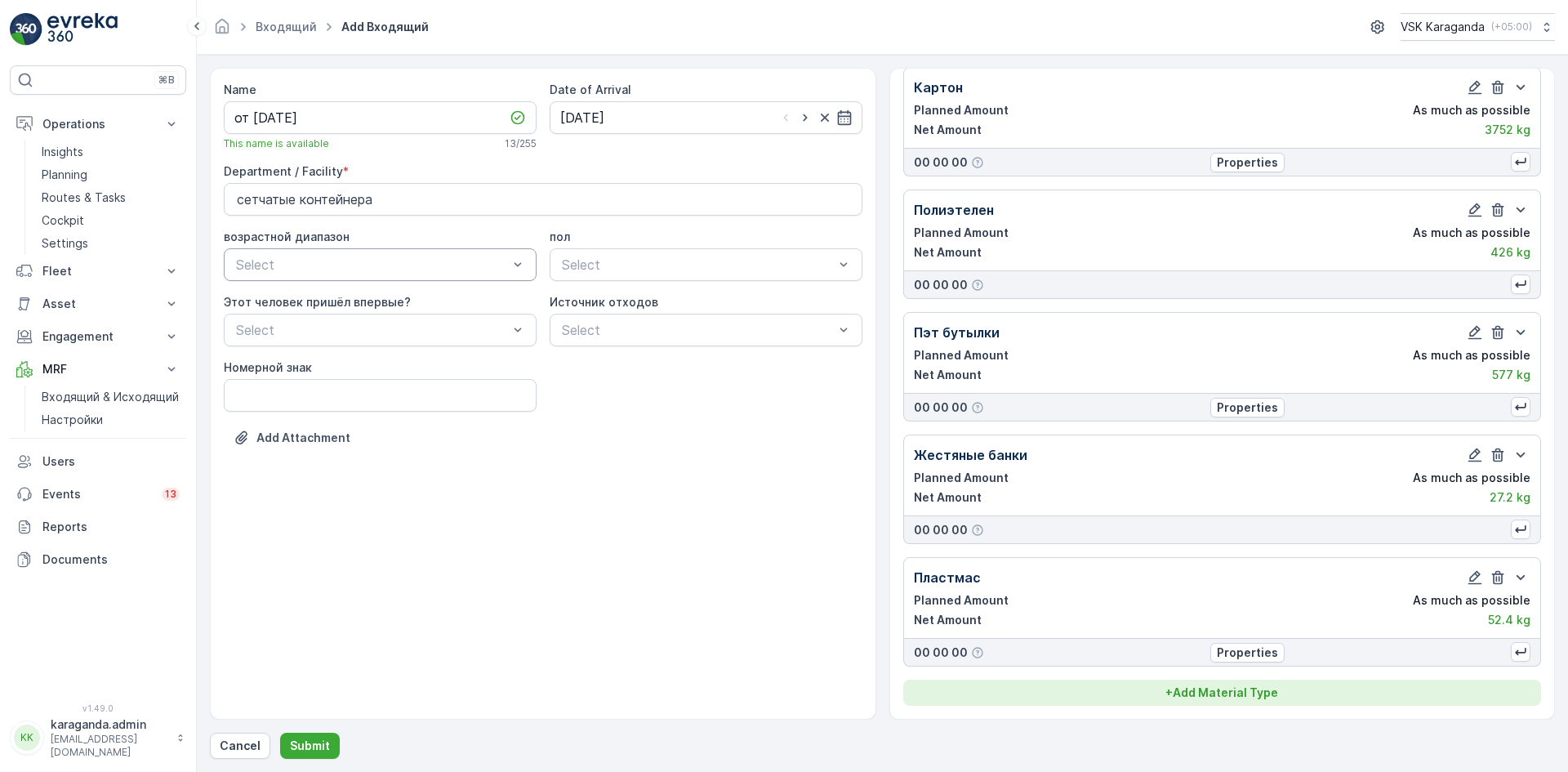
click at [1205, 702] on button "+ Add Material Type" at bounding box center [1222, 692] width 638 height 27
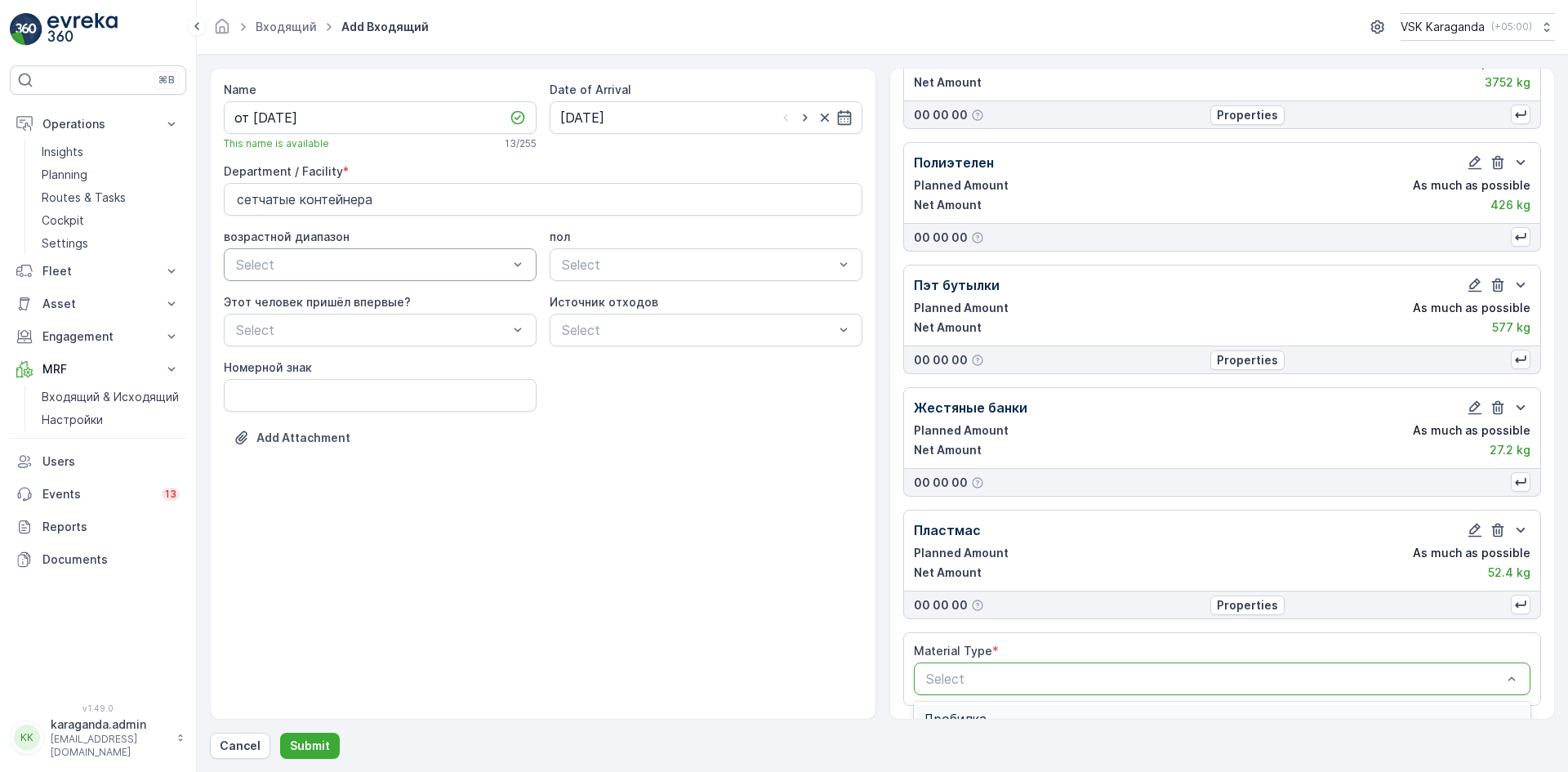
click at [987, 676] on div at bounding box center [1214, 679] width 579 height 15
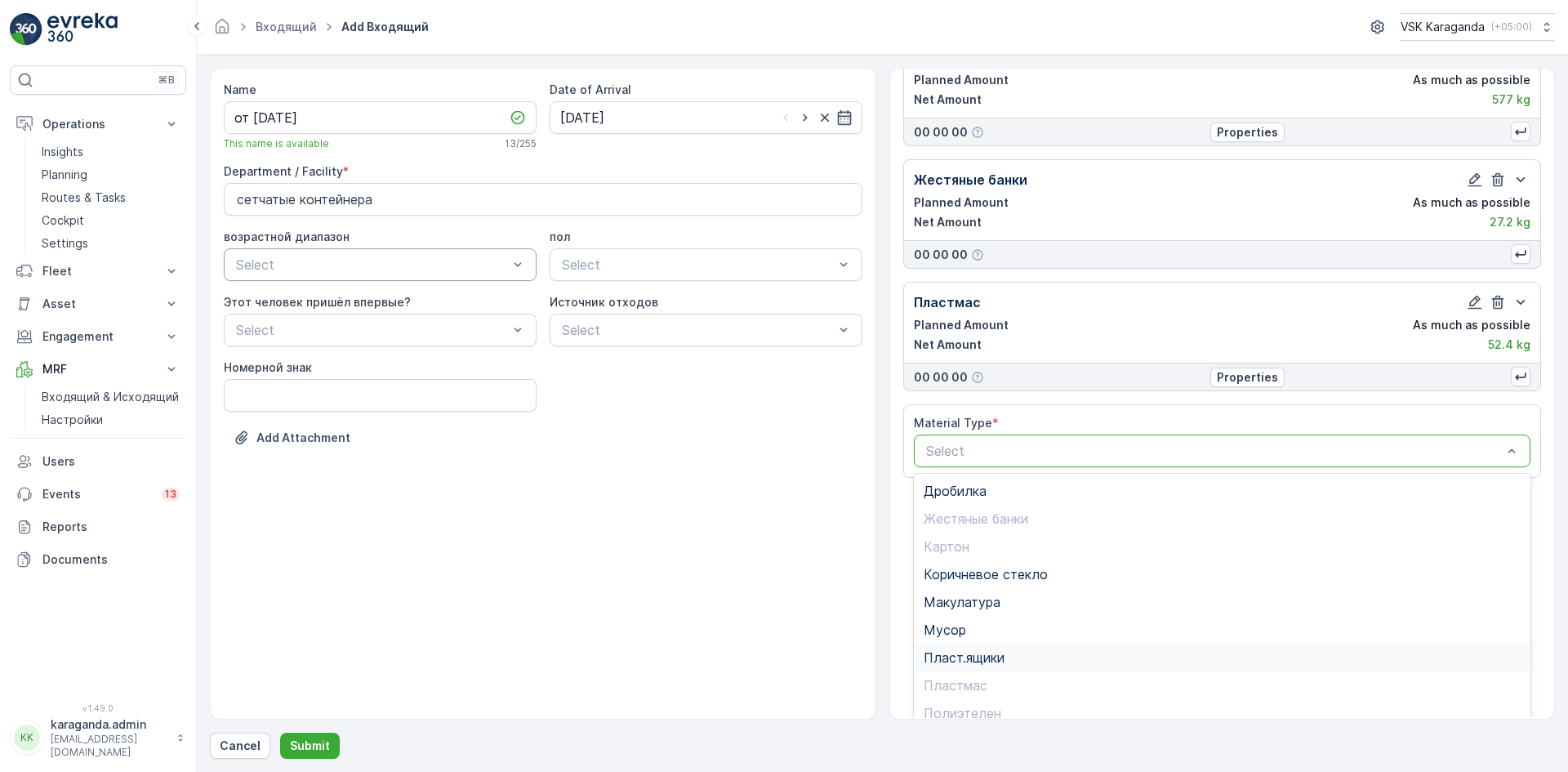
scroll to position [95, 0]
click at [941, 672] on span "Стекло" at bounding box center [947, 674] width 46 height 15
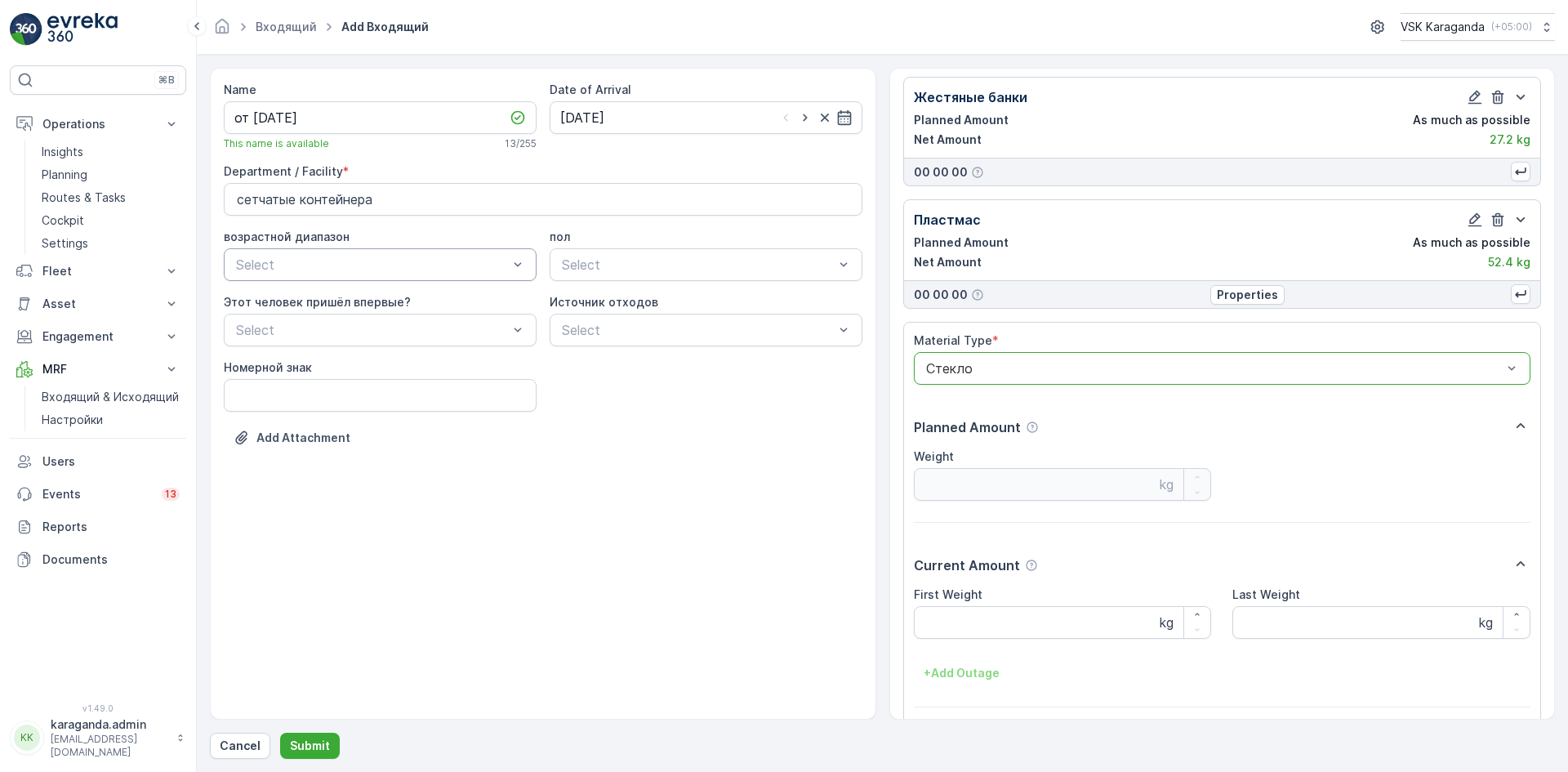
scroll to position [469, 0]
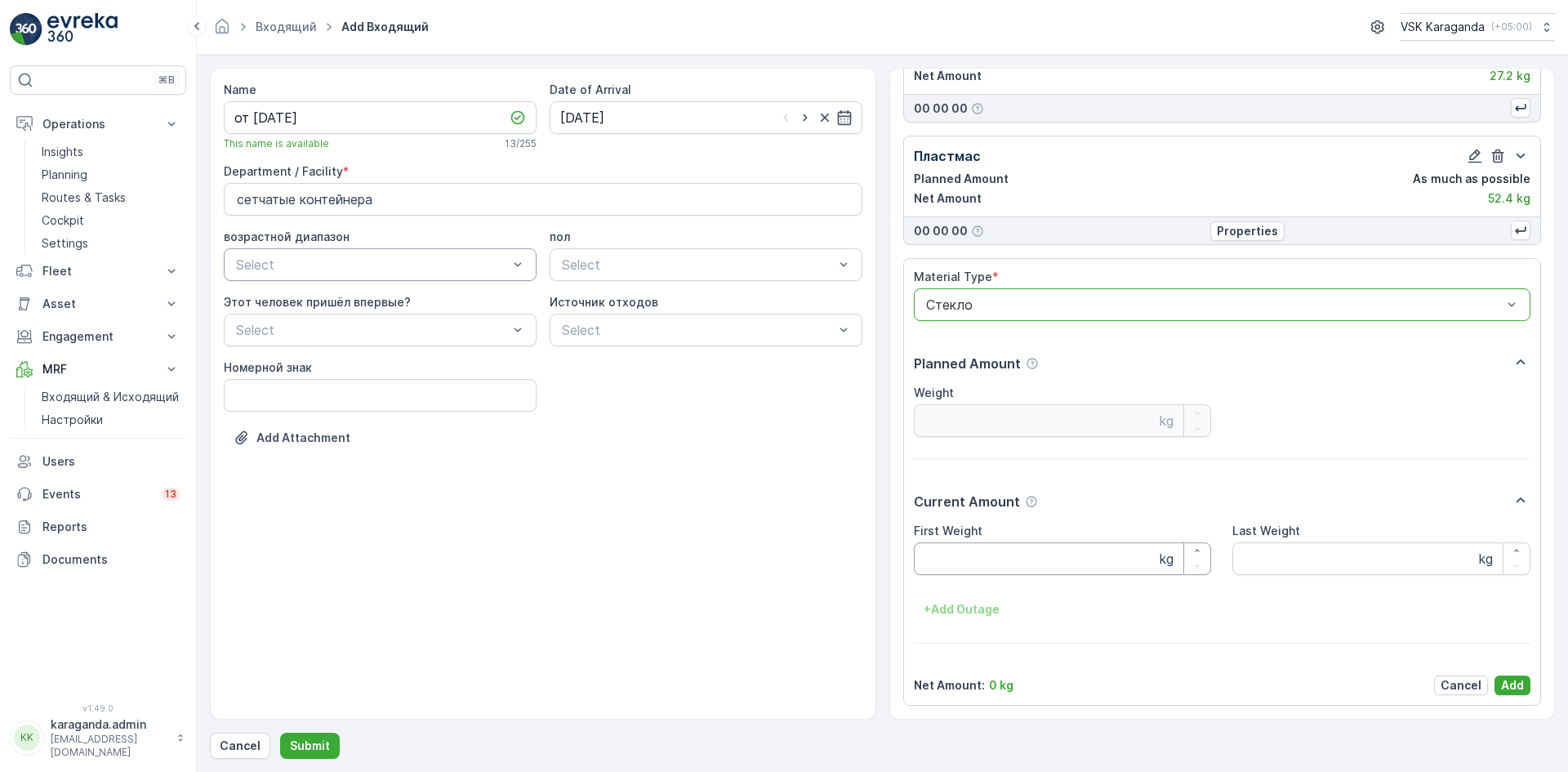
drag, startPoint x: 971, startPoint y: 551, endPoint x: 956, endPoint y: 561, distance: 18.0
click at [970, 552] on Weight "First Weight" at bounding box center [1062, 559] width 298 height 32
type Weight "251"
click at [1508, 681] on p "Add" at bounding box center [1512, 685] width 23 height 16
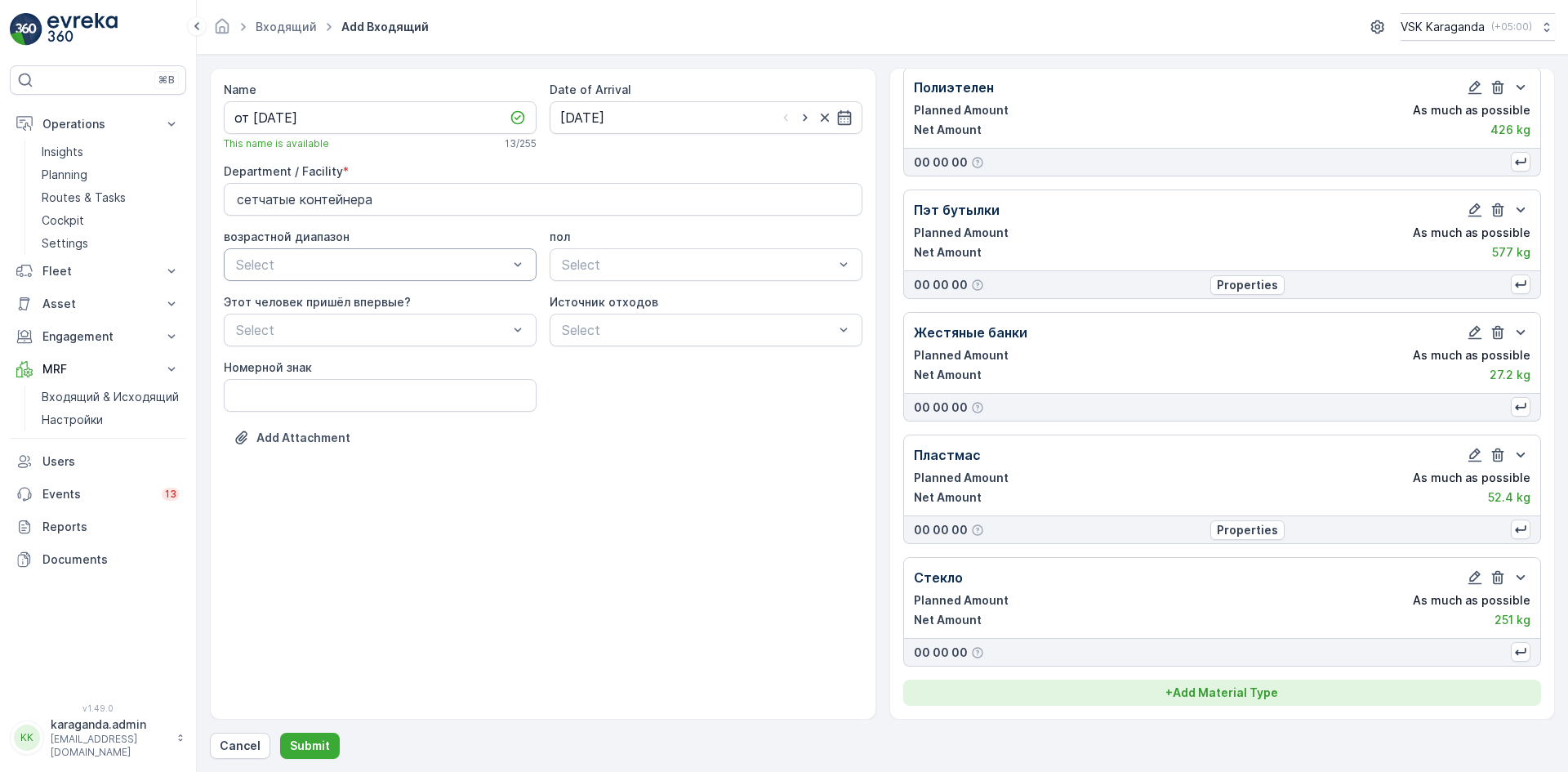
click at [1223, 687] on p "+ Add Material Type" at bounding box center [1222, 692] width 113 height 16
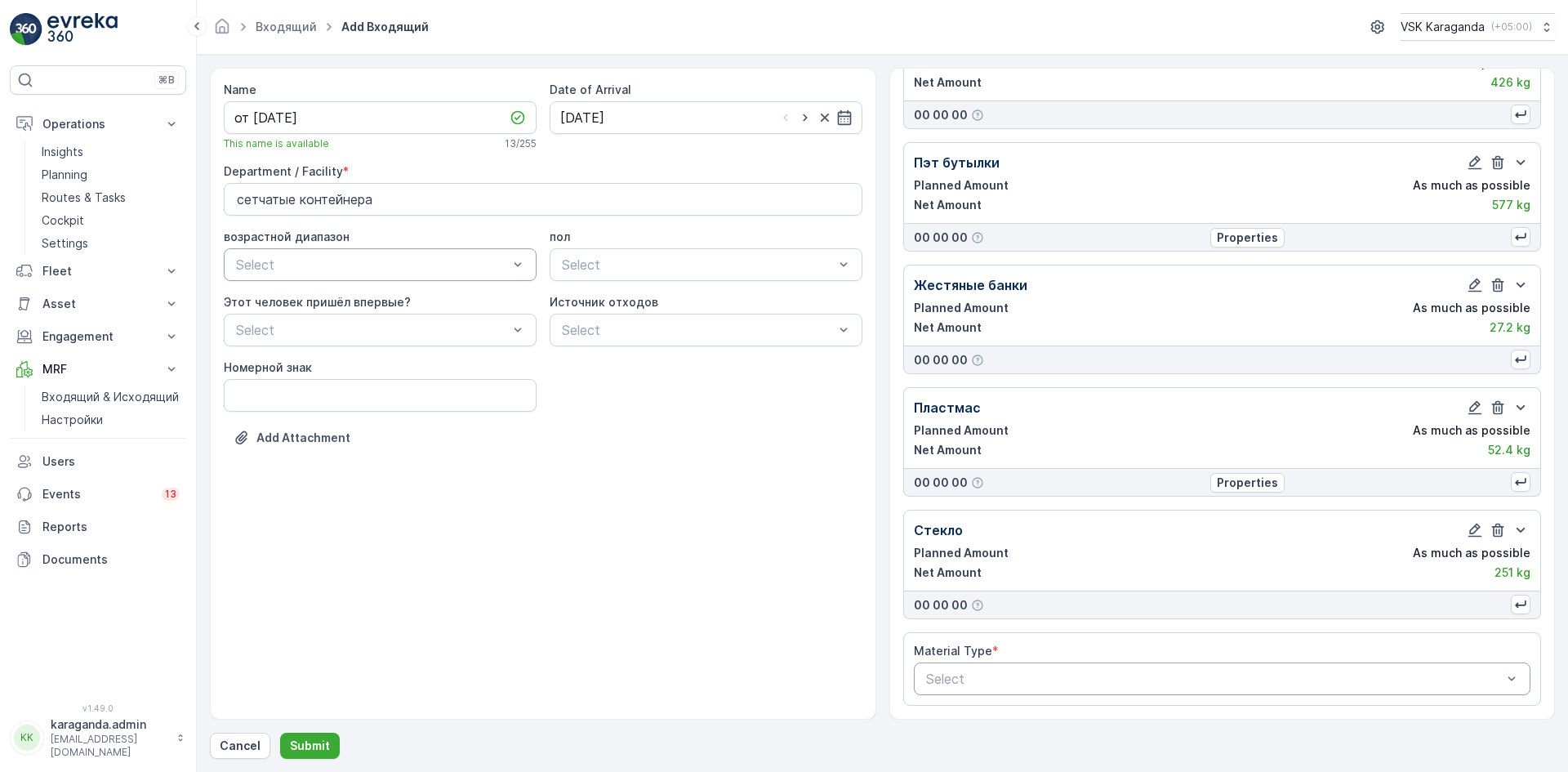
click at [988, 673] on div at bounding box center [1214, 679] width 579 height 15
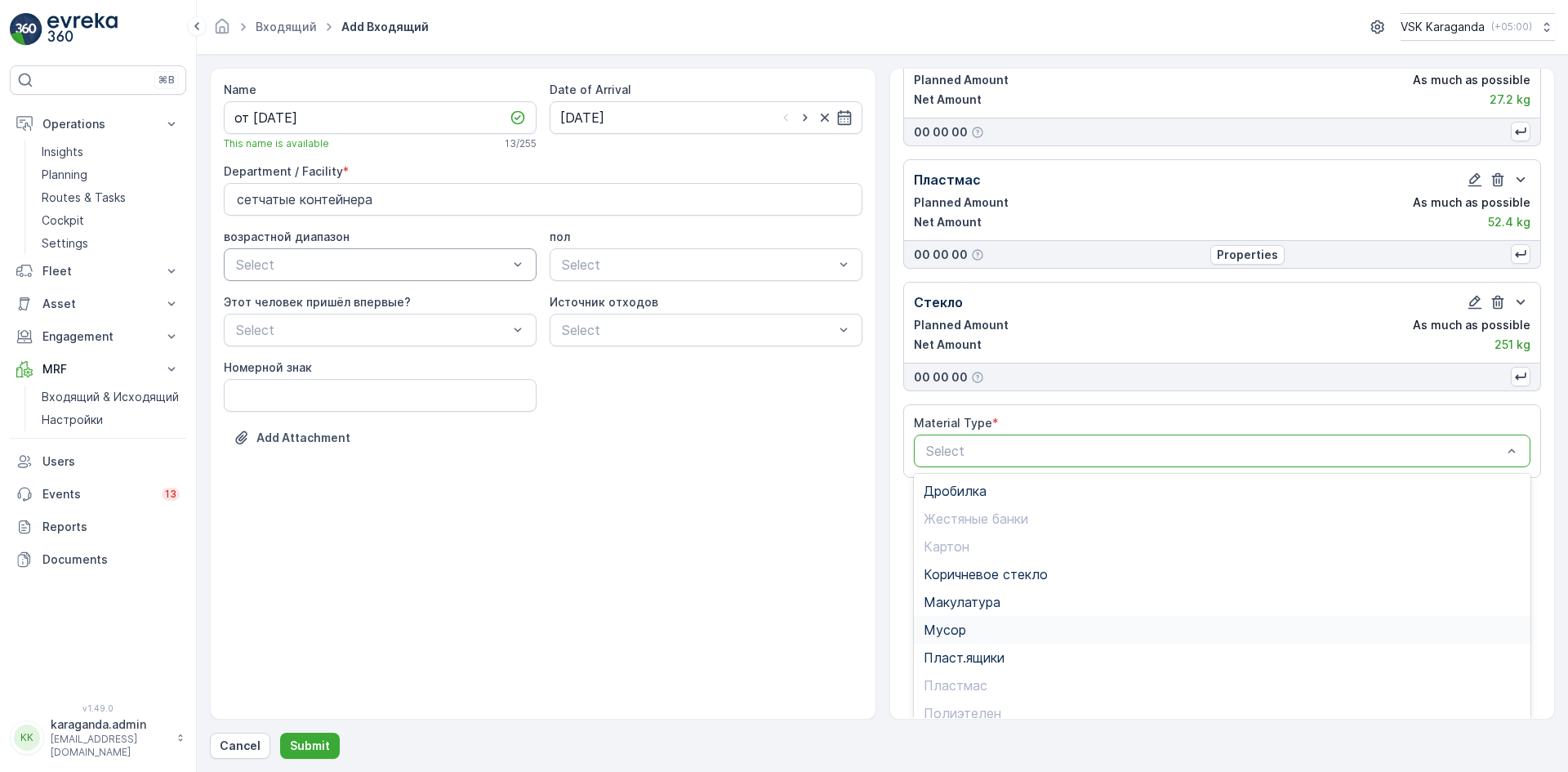
drag, startPoint x: 941, startPoint y: 628, endPoint x: 943, endPoint y: 635, distance: 7.3
click at [943, 634] on span "Мусор" at bounding box center [945, 629] width 43 height 15
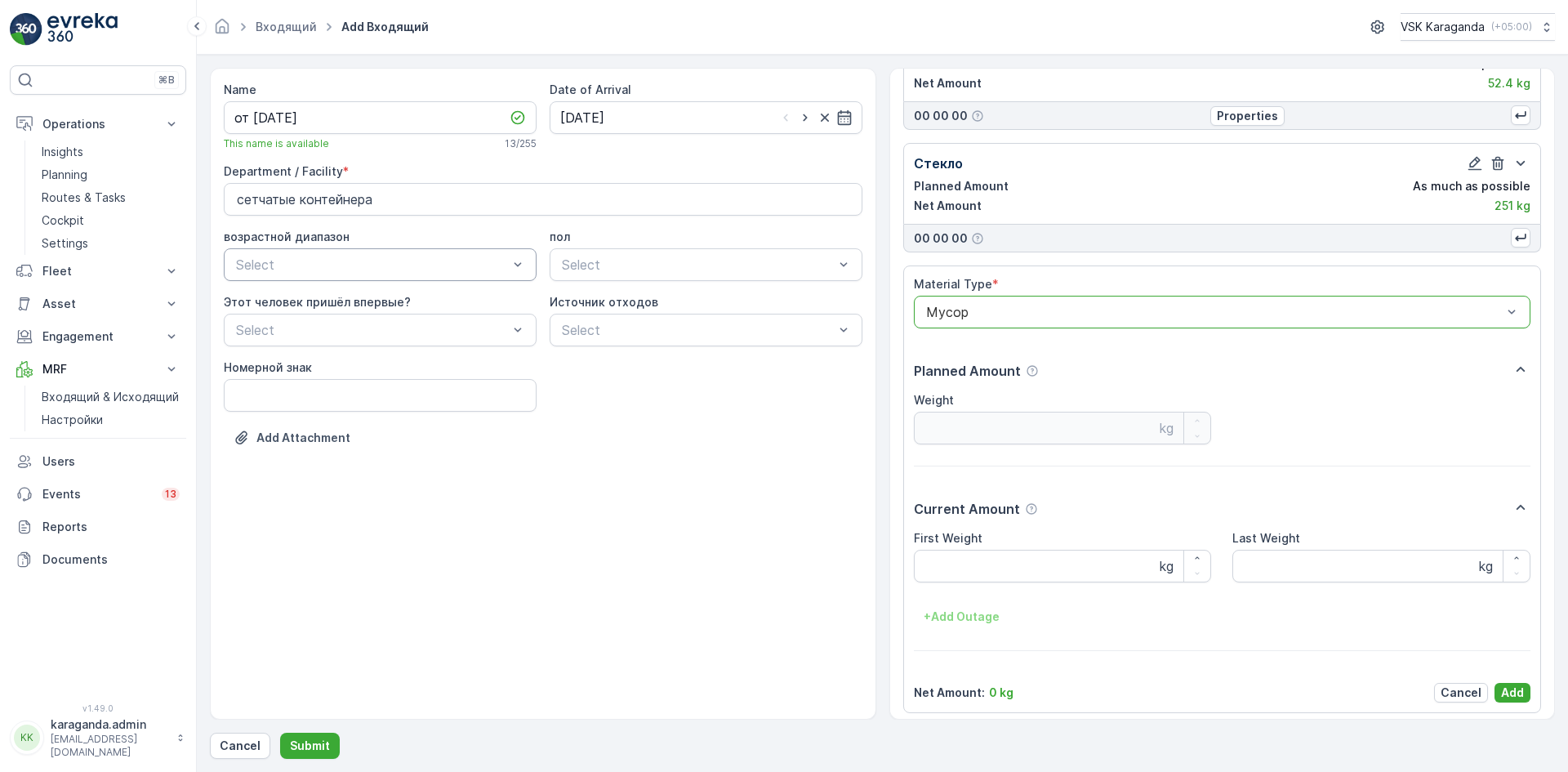
scroll to position [592, 0]
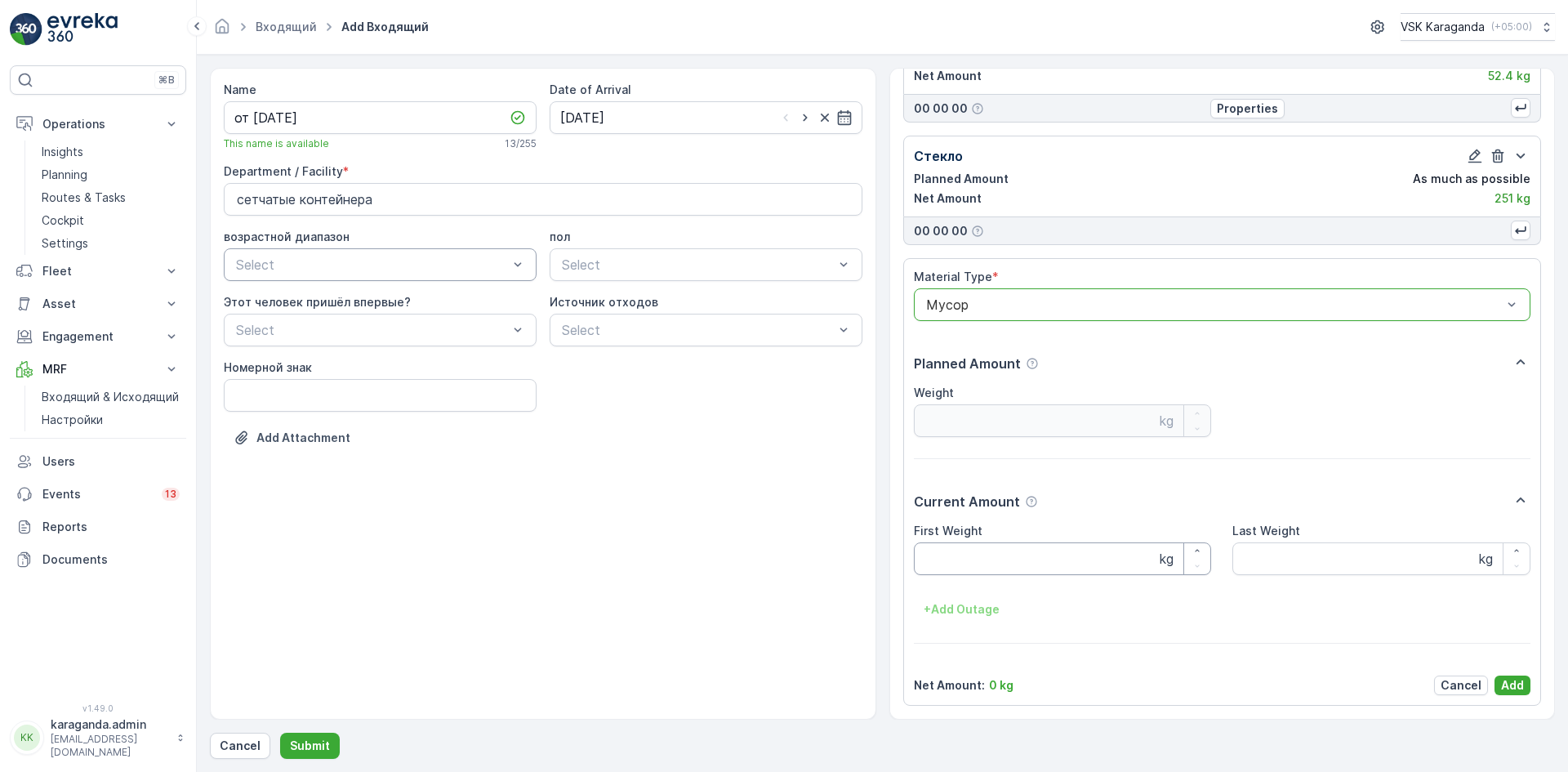
click at [974, 562] on Weight "First Weight" at bounding box center [1062, 559] width 298 height 32
click at [931, 562] on Weight "2865" at bounding box center [1062, 559] width 298 height 32
type Weight "3865"
click at [1500, 678] on p "Add" at bounding box center [1512, 685] width 23 height 16
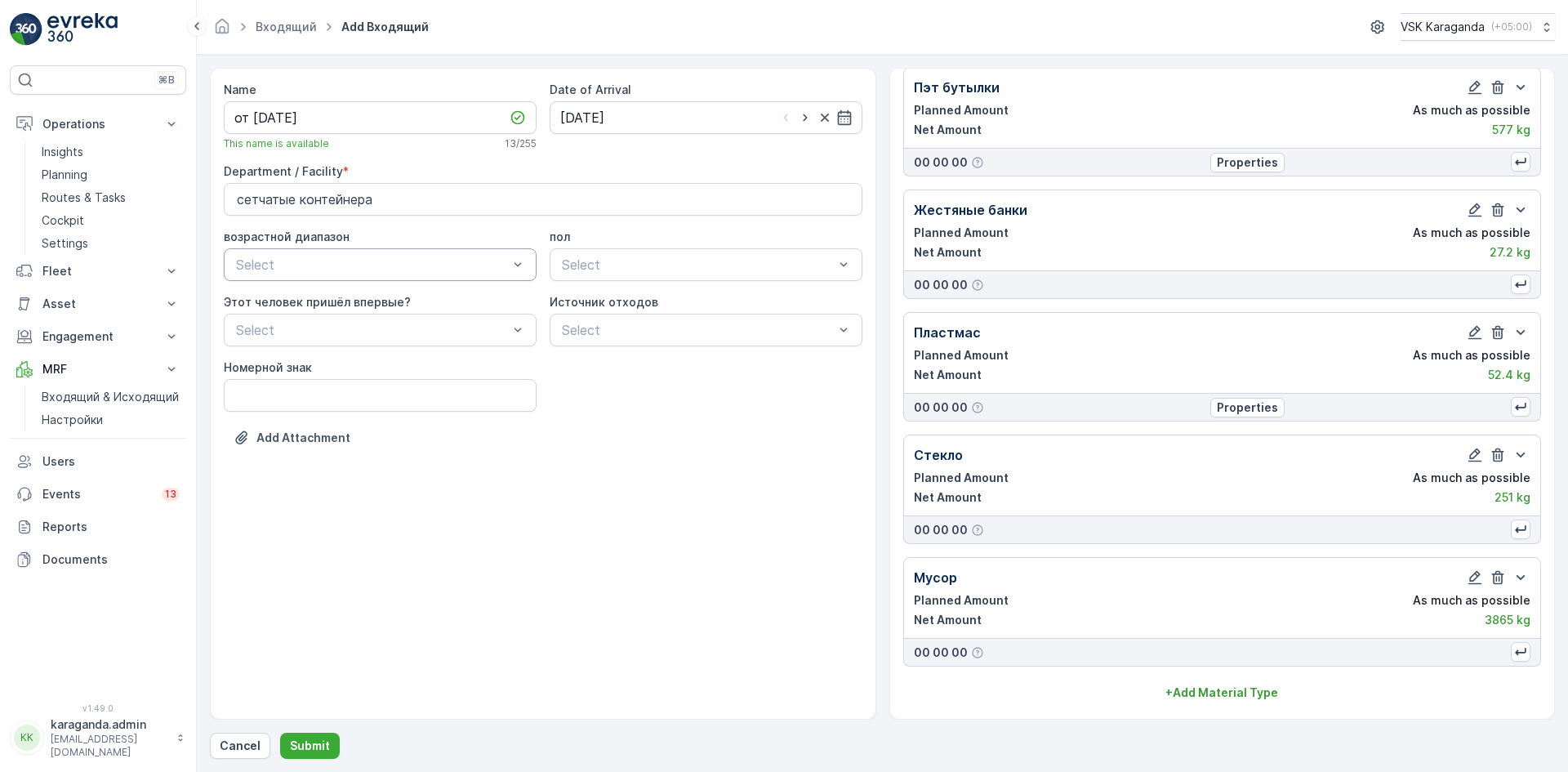
scroll to position [292, 0]
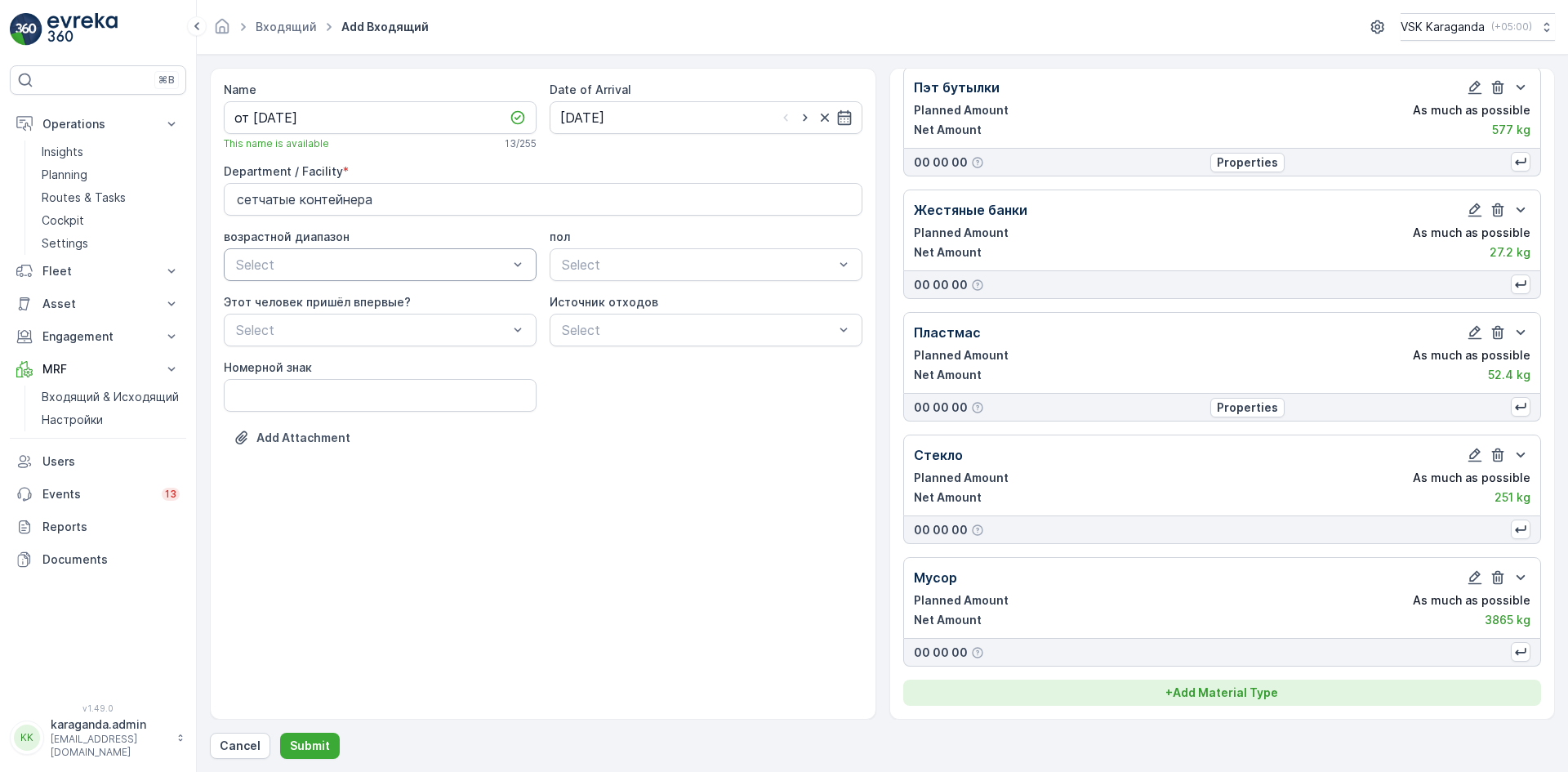
click at [1156, 704] on button "+ Add Material Type" at bounding box center [1222, 692] width 638 height 27
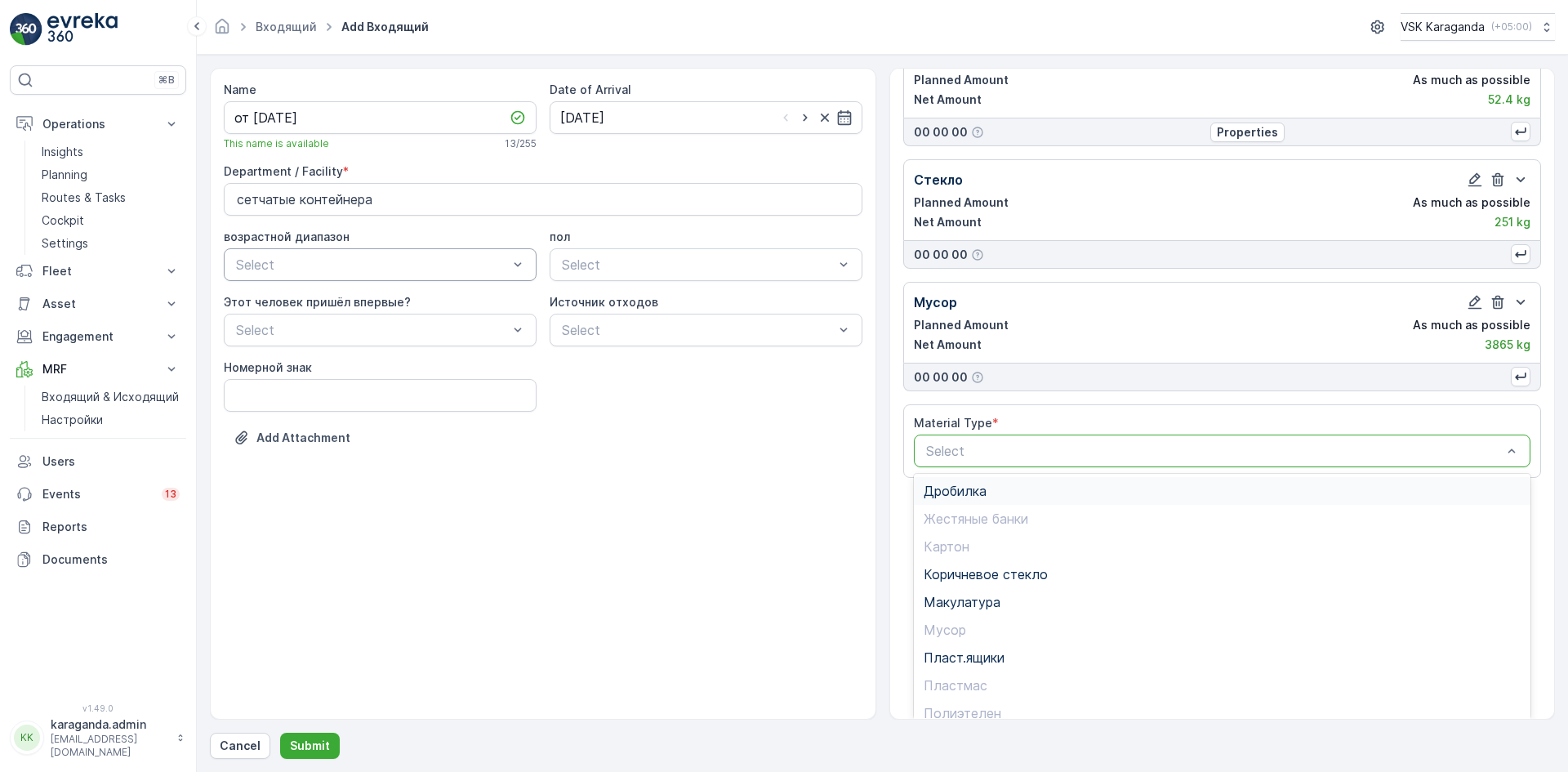
click at [972, 500] on div "Дробилка" at bounding box center [1222, 491] width 617 height 27
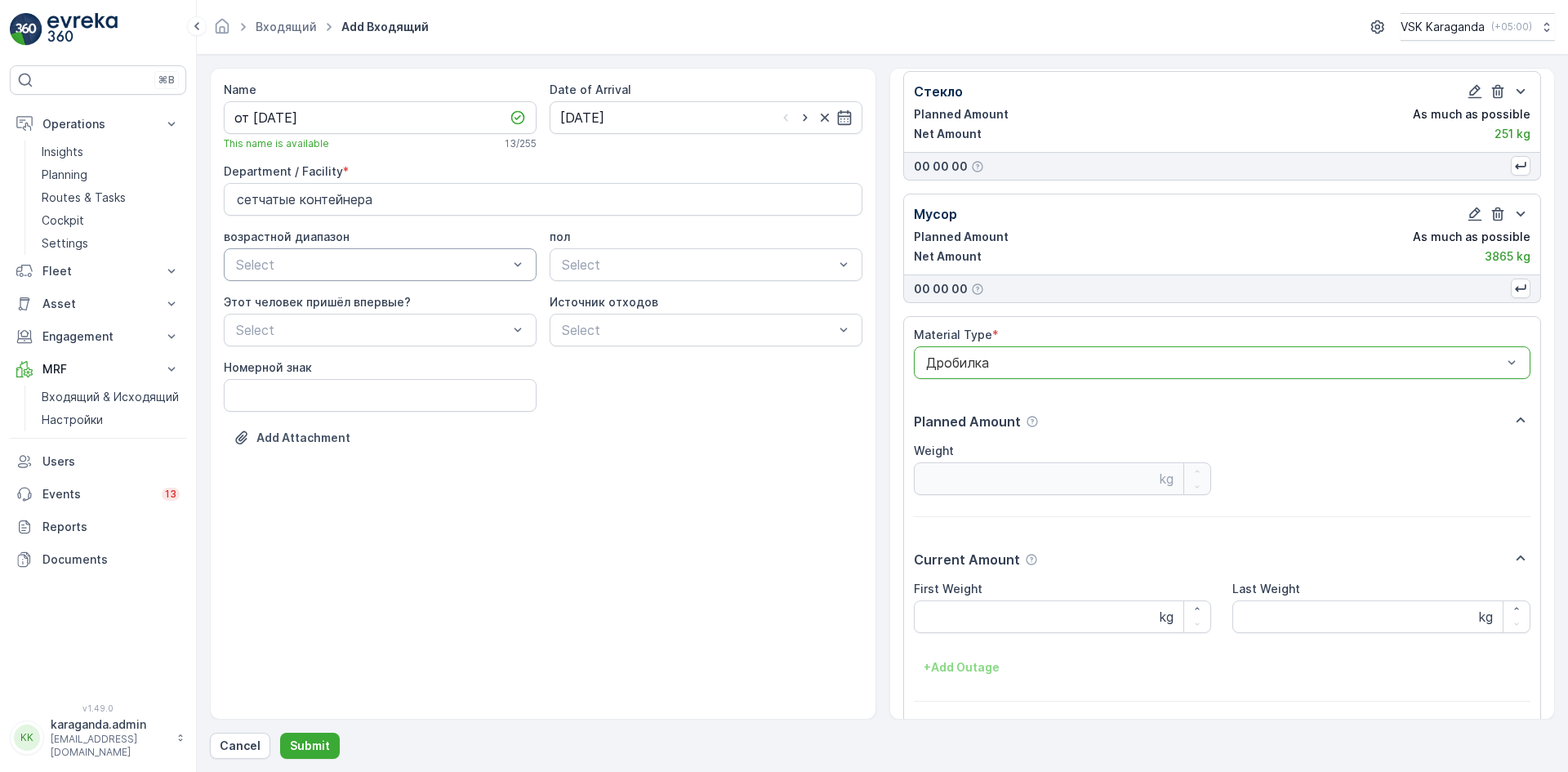
scroll to position [714, 0]
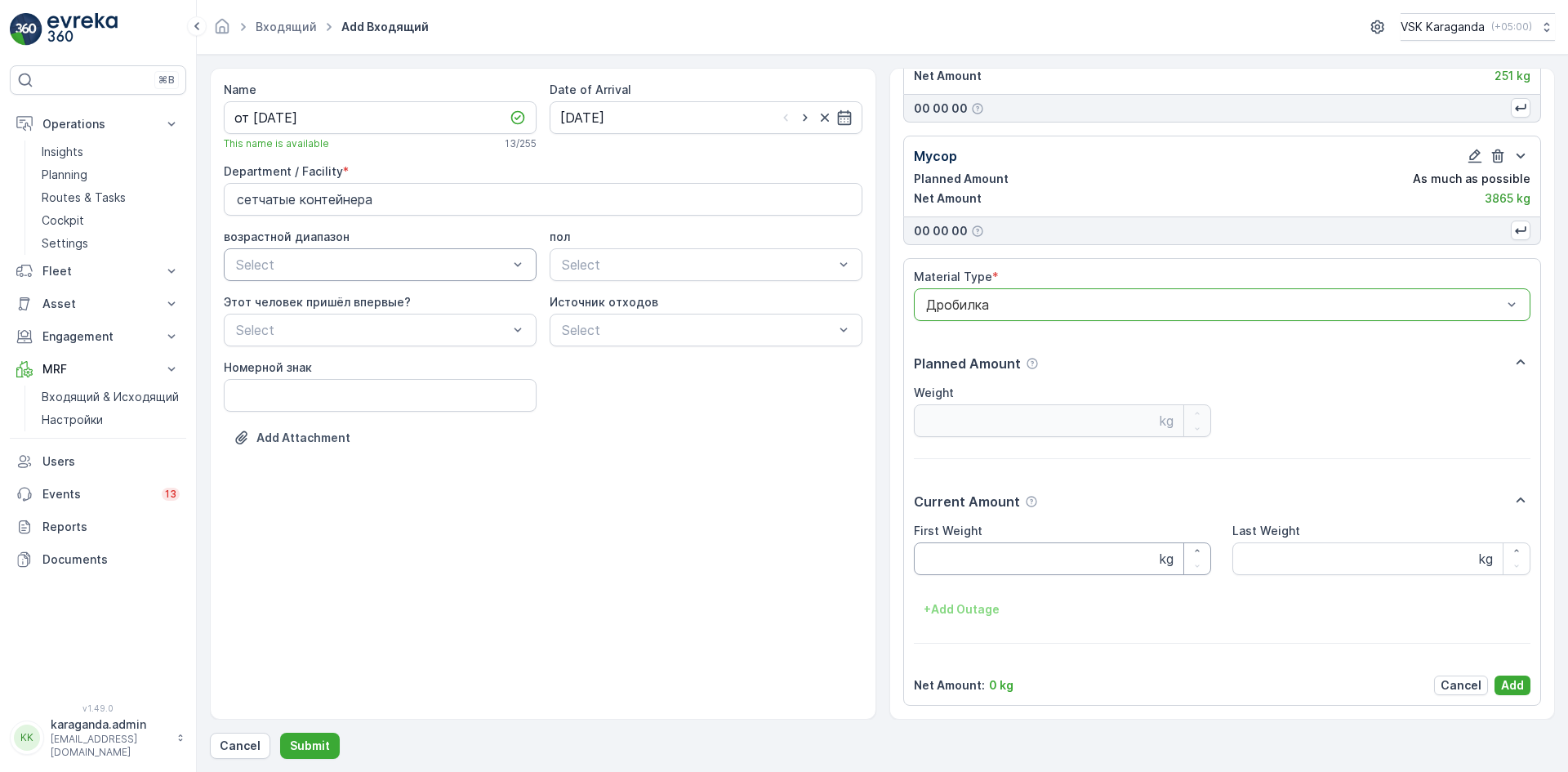
click at [975, 567] on Weight "First Weight" at bounding box center [1062, 559] width 298 height 32
type Weight "582"
click at [1495, 678] on button "Add" at bounding box center [1512, 685] width 36 height 20
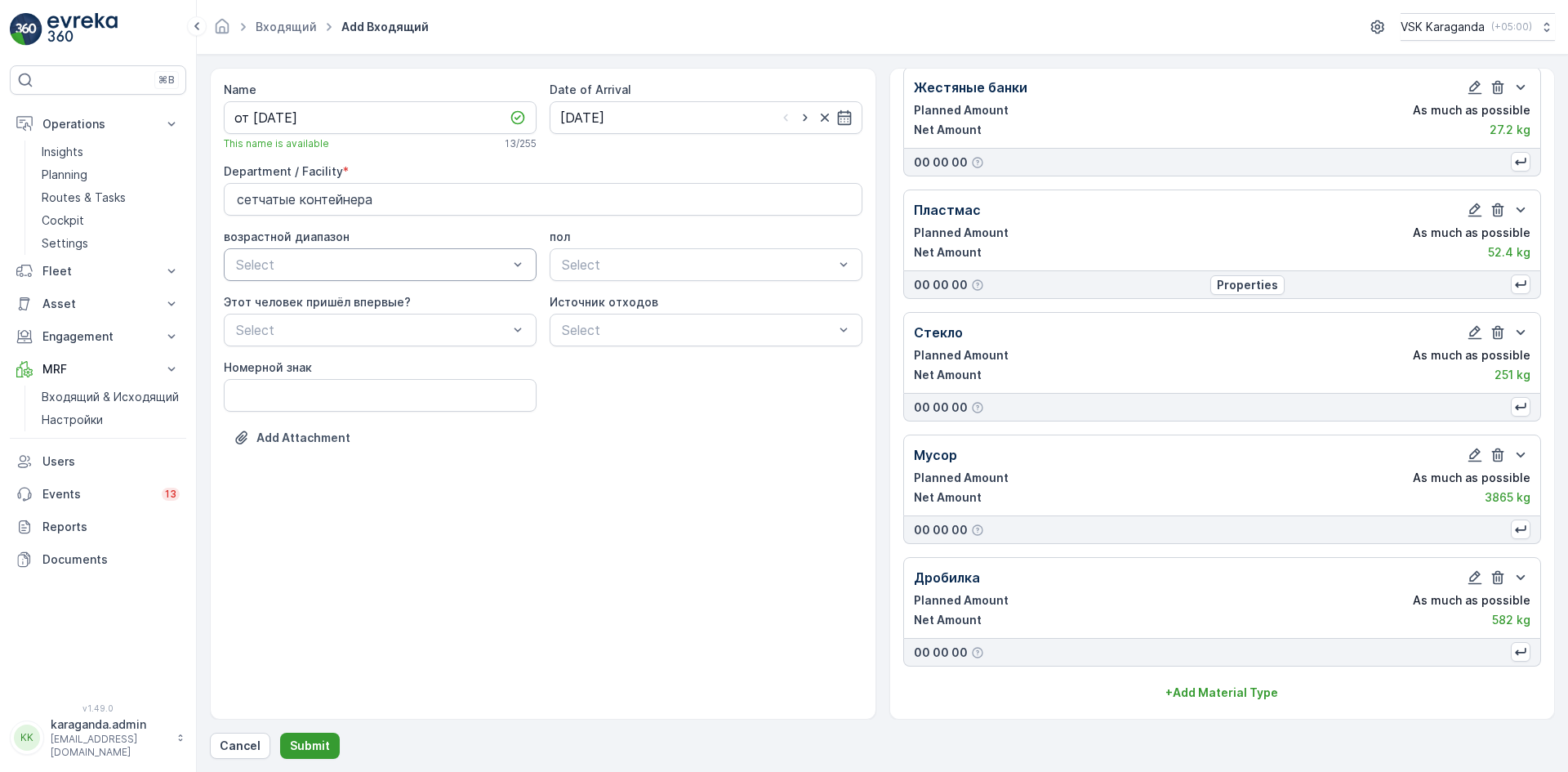
click at [308, 745] on p "Submit" at bounding box center [309, 745] width 40 height 16
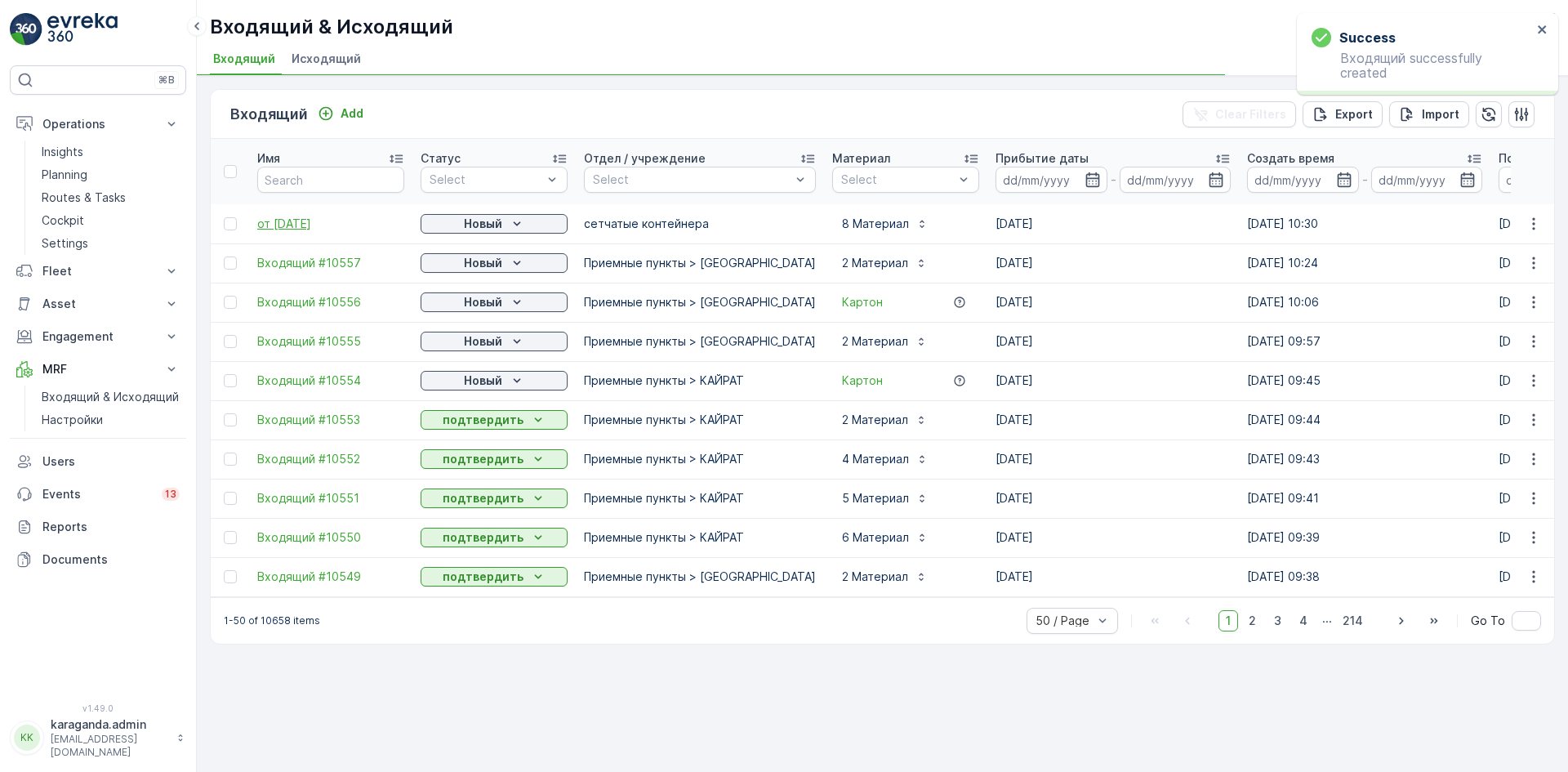
click at [285, 216] on span "от [DATE]" at bounding box center [331, 223] width 147 height 16
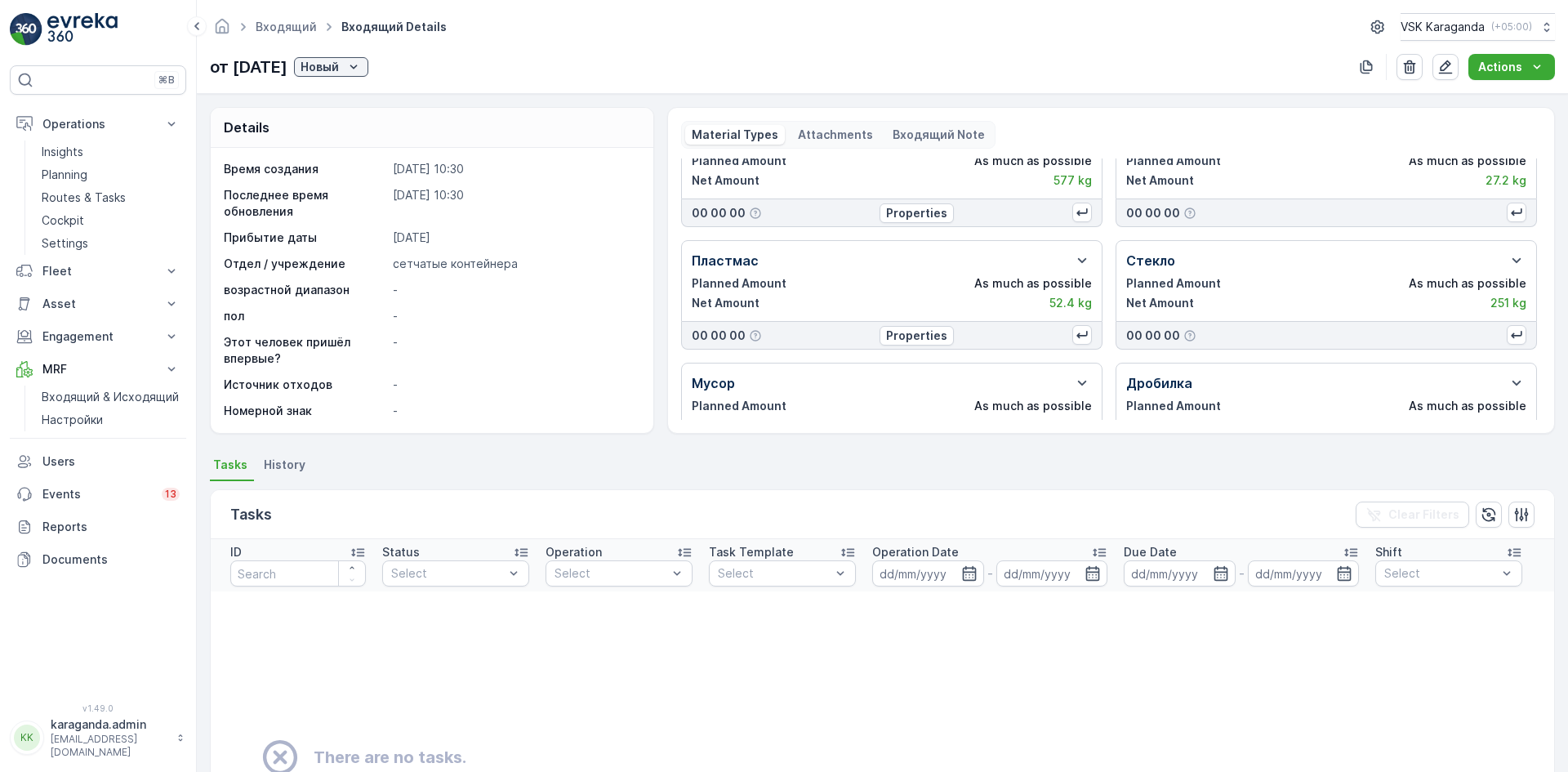
scroll to position [215, 0]
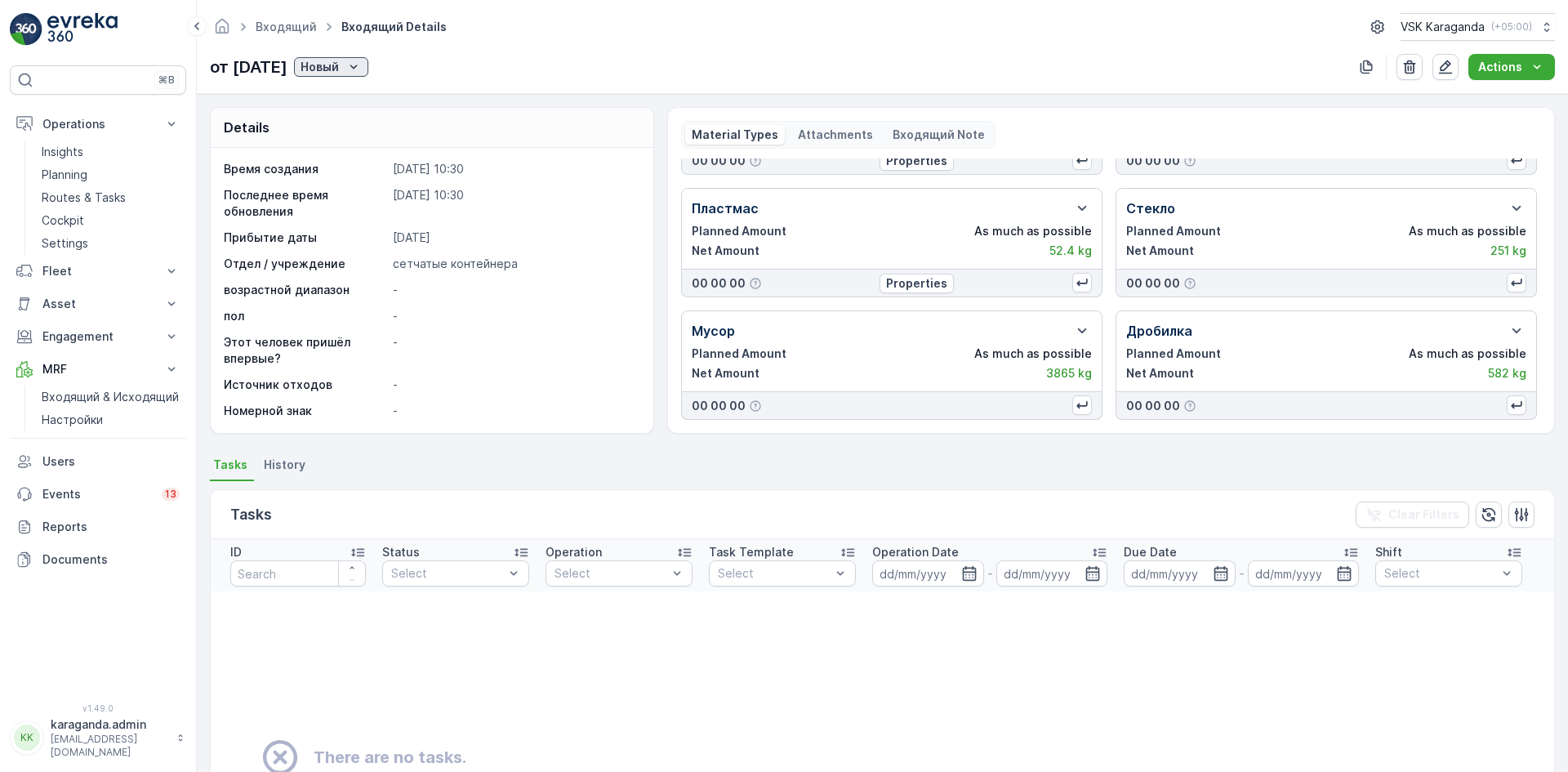
click at [339, 72] on p "Новый" at bounding box center [320, 67] width 38 height 16
click at [368, 113] on span "подтвердить" at bounding box center [378, 114] width 75 height 16
